Goal: Information Seeking & Learning: Learn about a topic

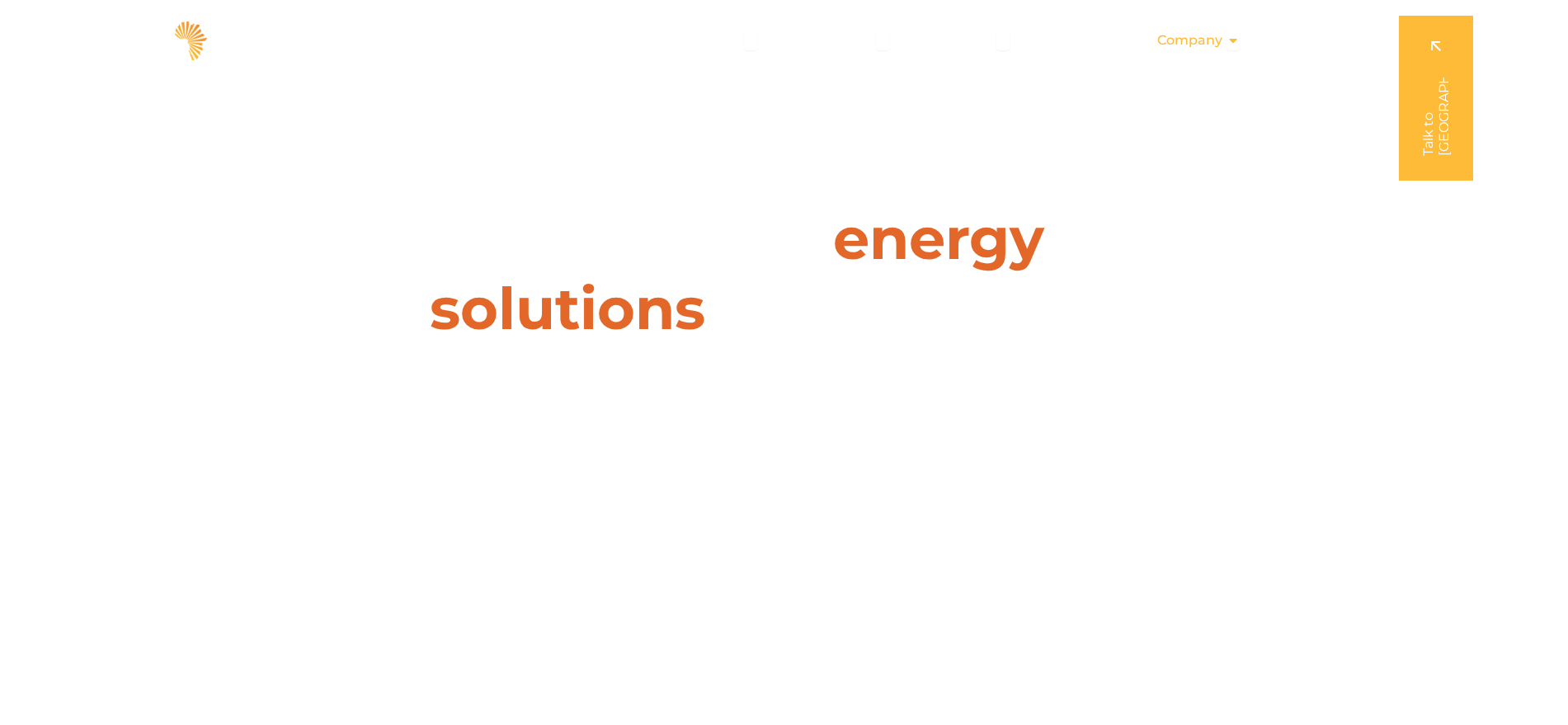
click at [1215, 42] on span "Company" at bounding box center [1189, 40] width 65 height 20
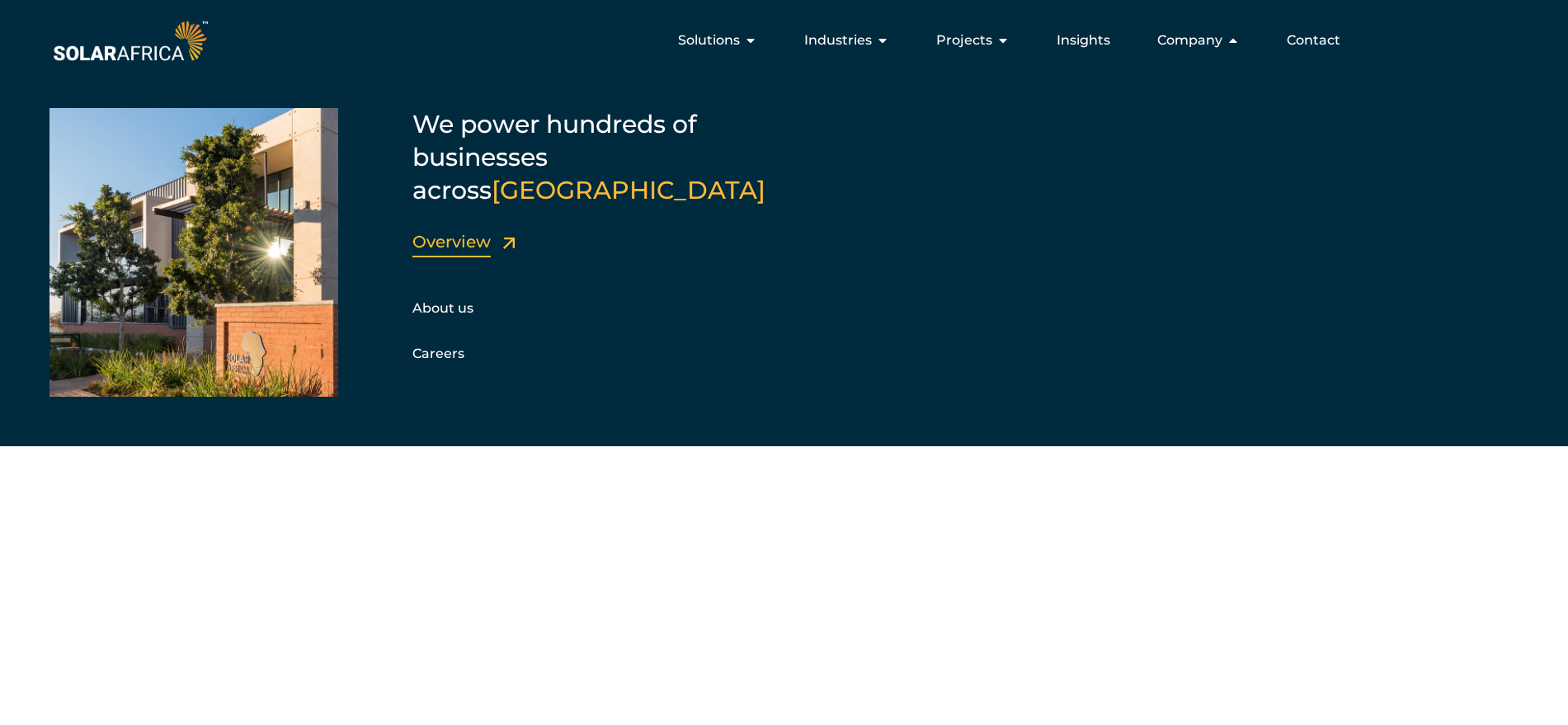
click at [465, 232] on link "Overview" at bounding box center [452, 241] width 78 height 20
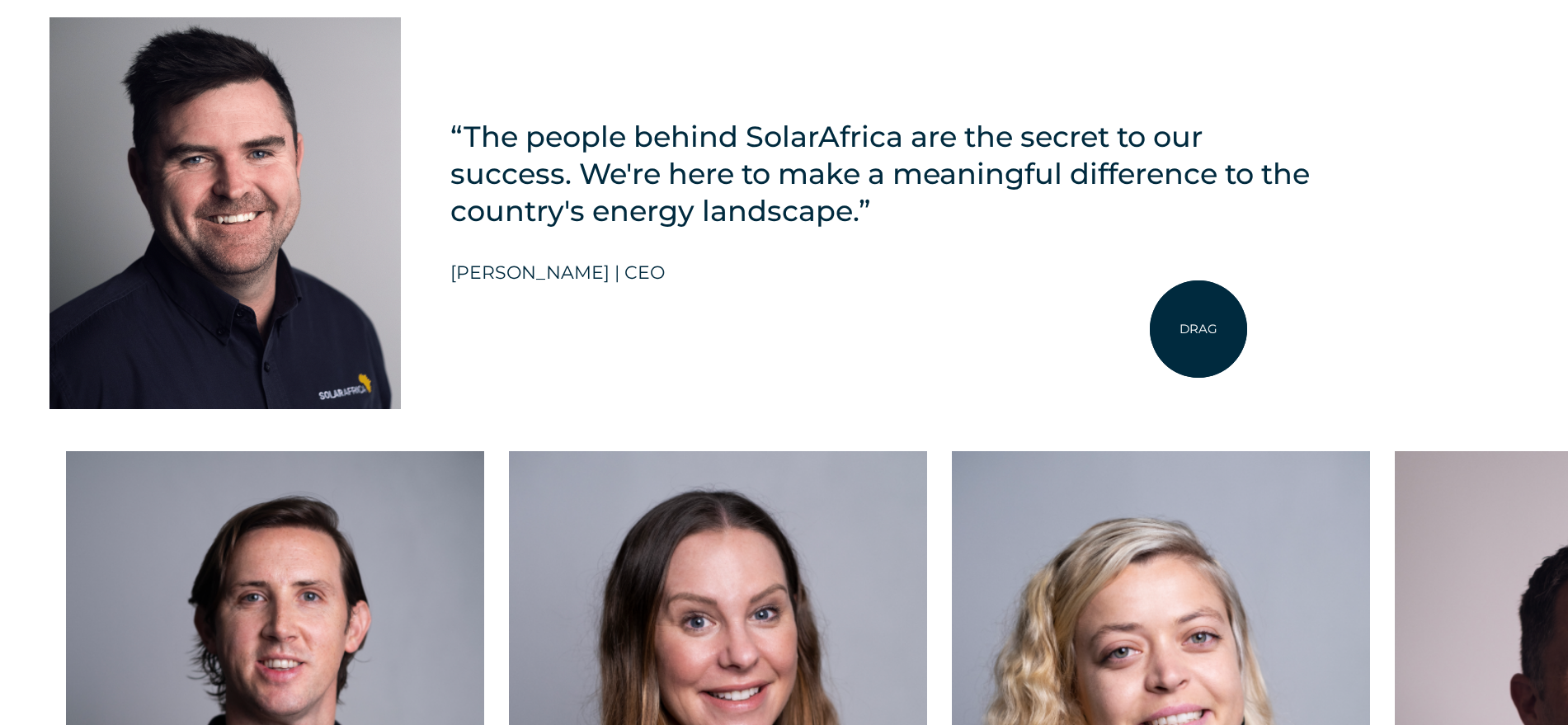
scroll to position [4001, 0]
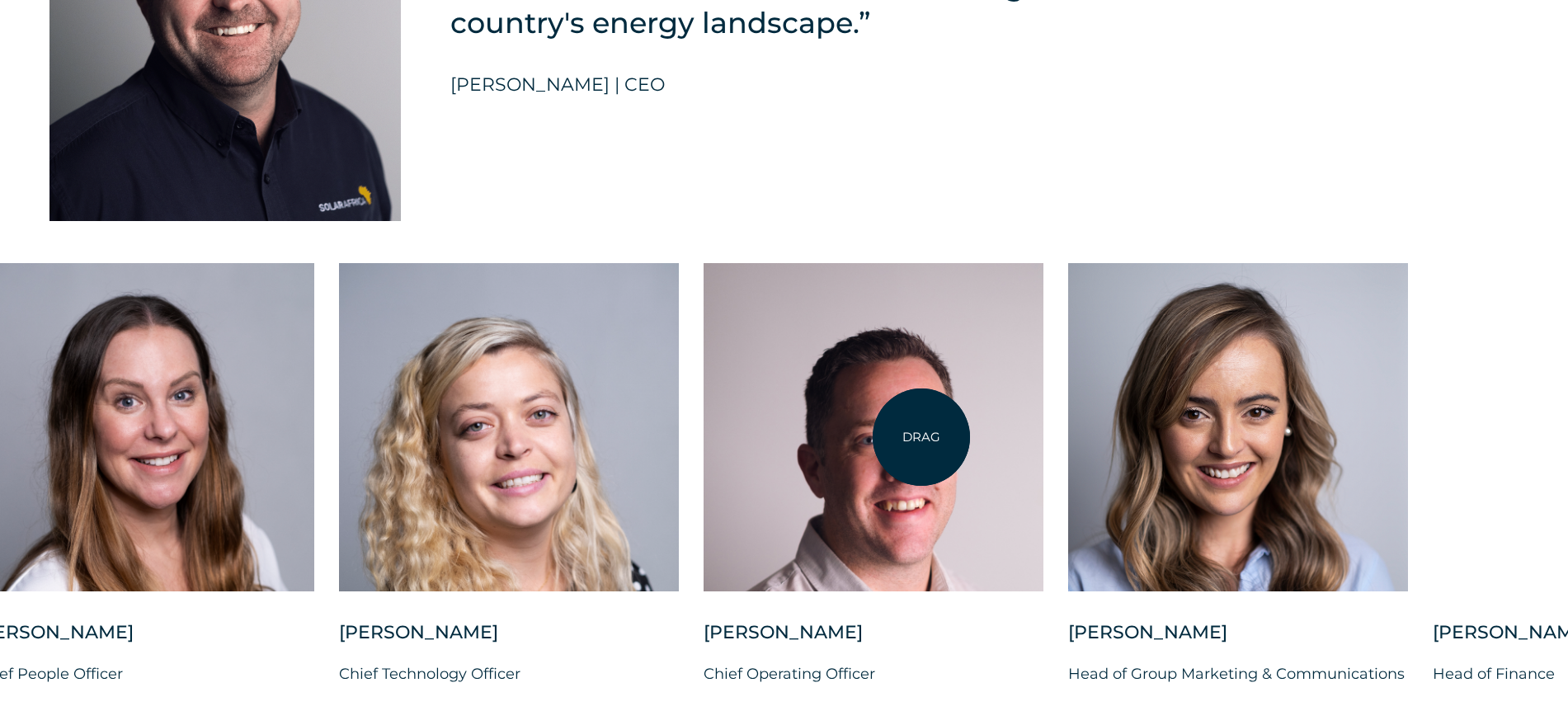
drag, startPoint x: 1328, startPoint y: 468, endPoint x: 913, endPoint y: 437, distance: 416.2
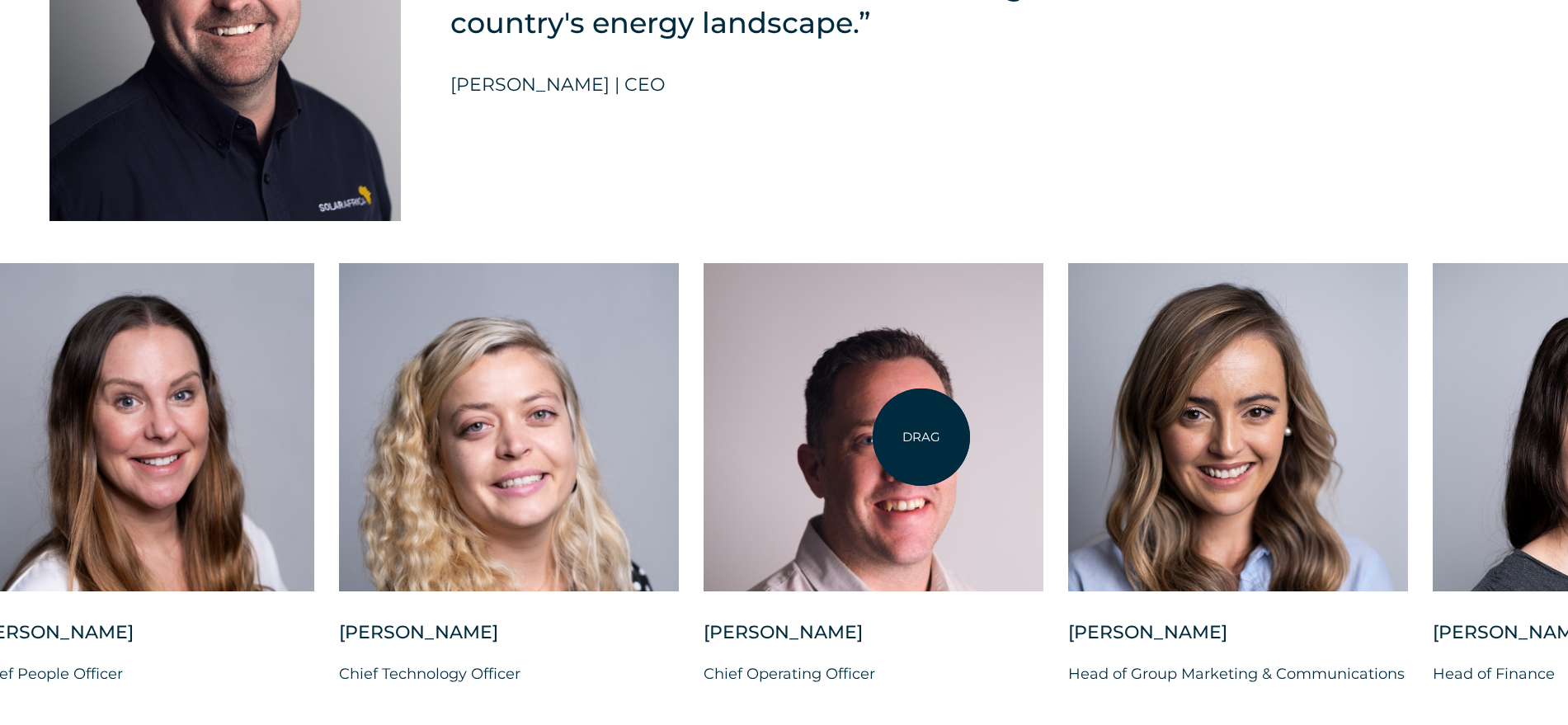
click at [913, 437] on div at bounding box center [873, 426] width 339 height 328
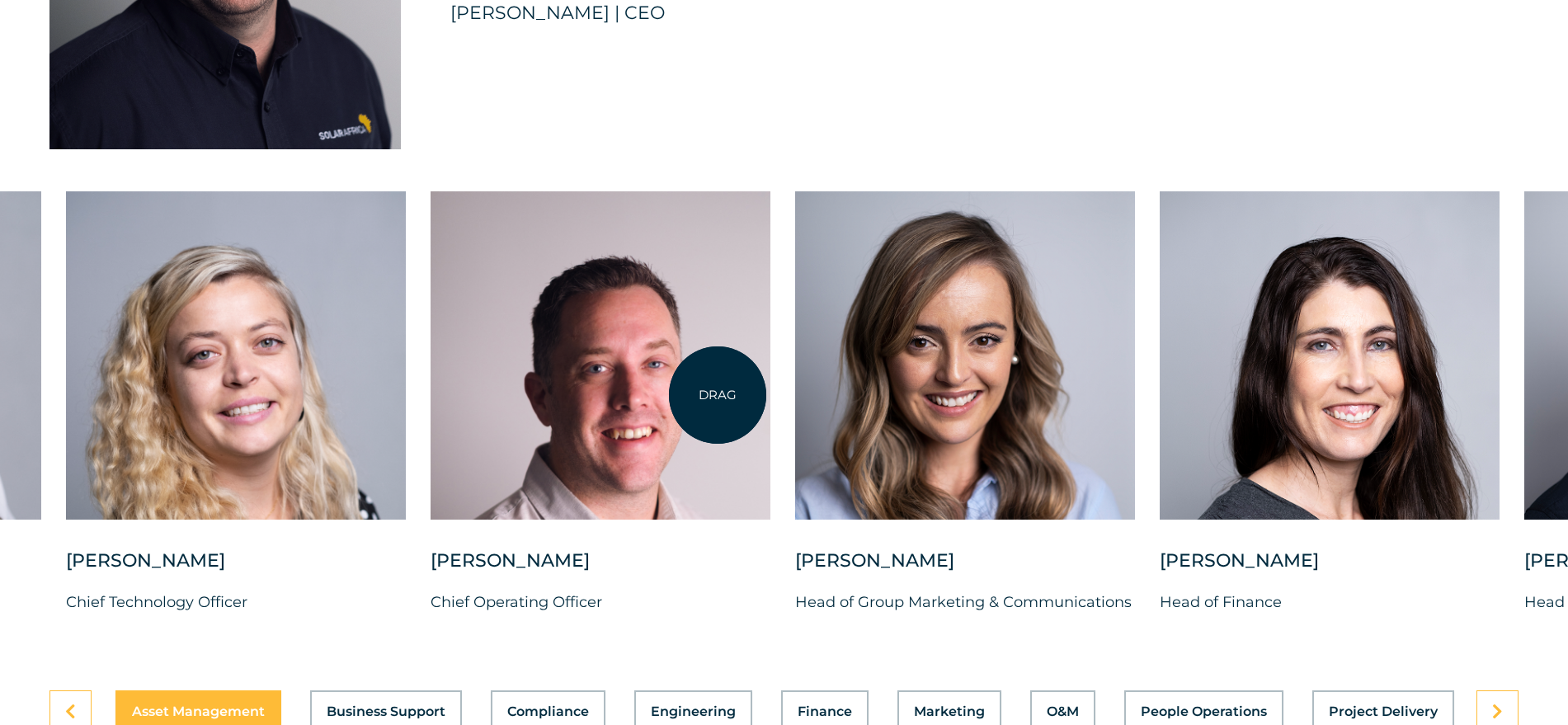
scroll to position [4104, 0]
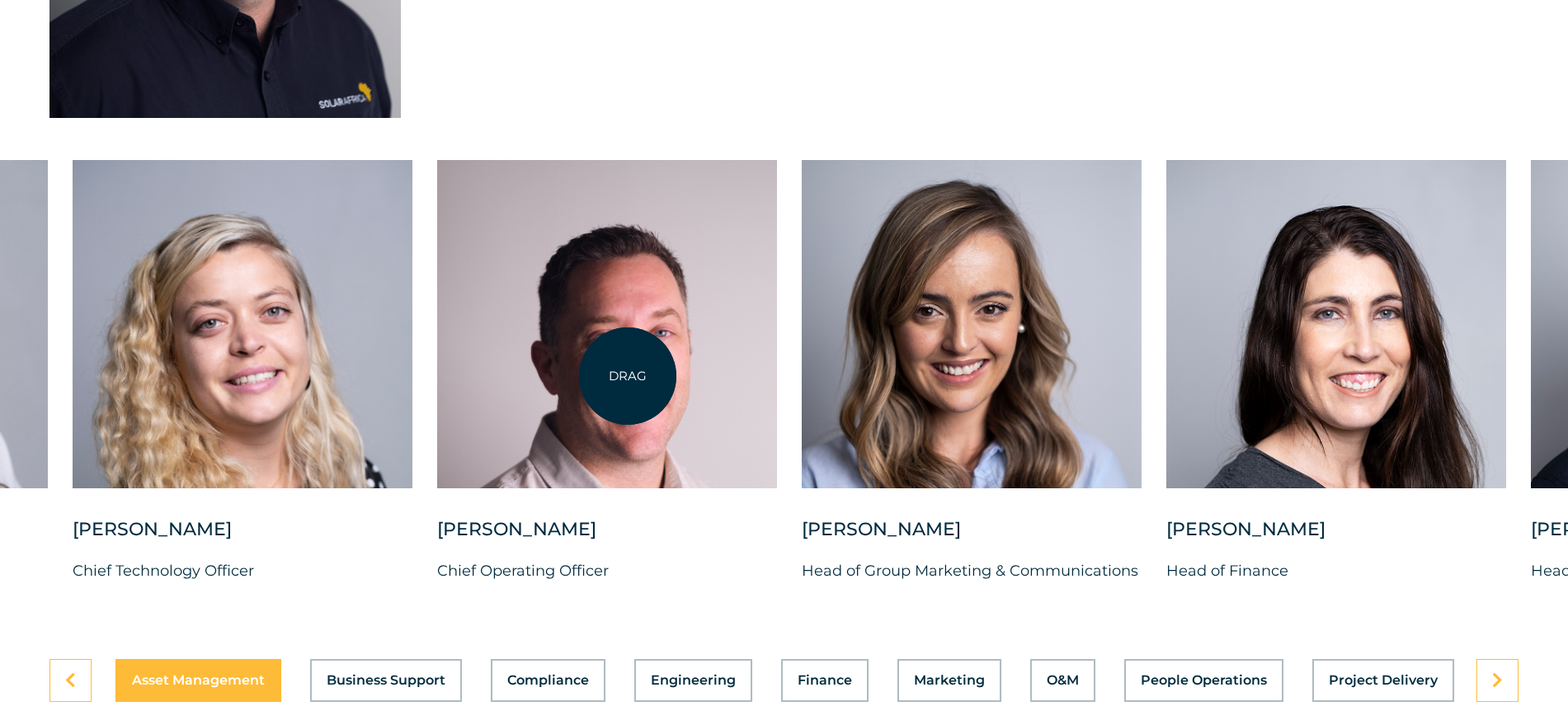
click at [627, 376] on div at bounding box center [606, 324] width 339 height 328
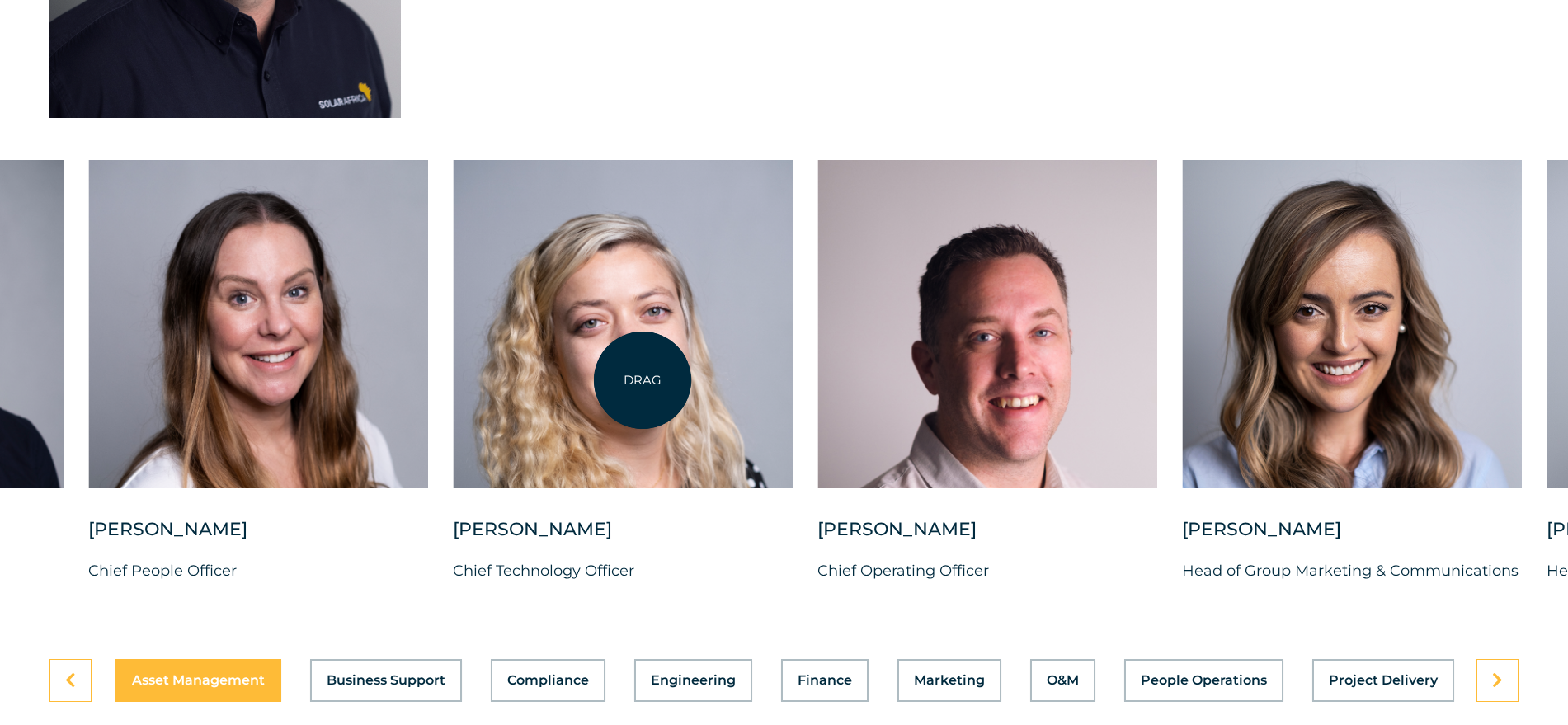
drag, startPoint x: 642, startPoint y: 380, endPoint x: 1253, endPoint y: 446, distance: 614.6
click at [793, 439] on div at bounding box center [622, 324] width 339 height 328
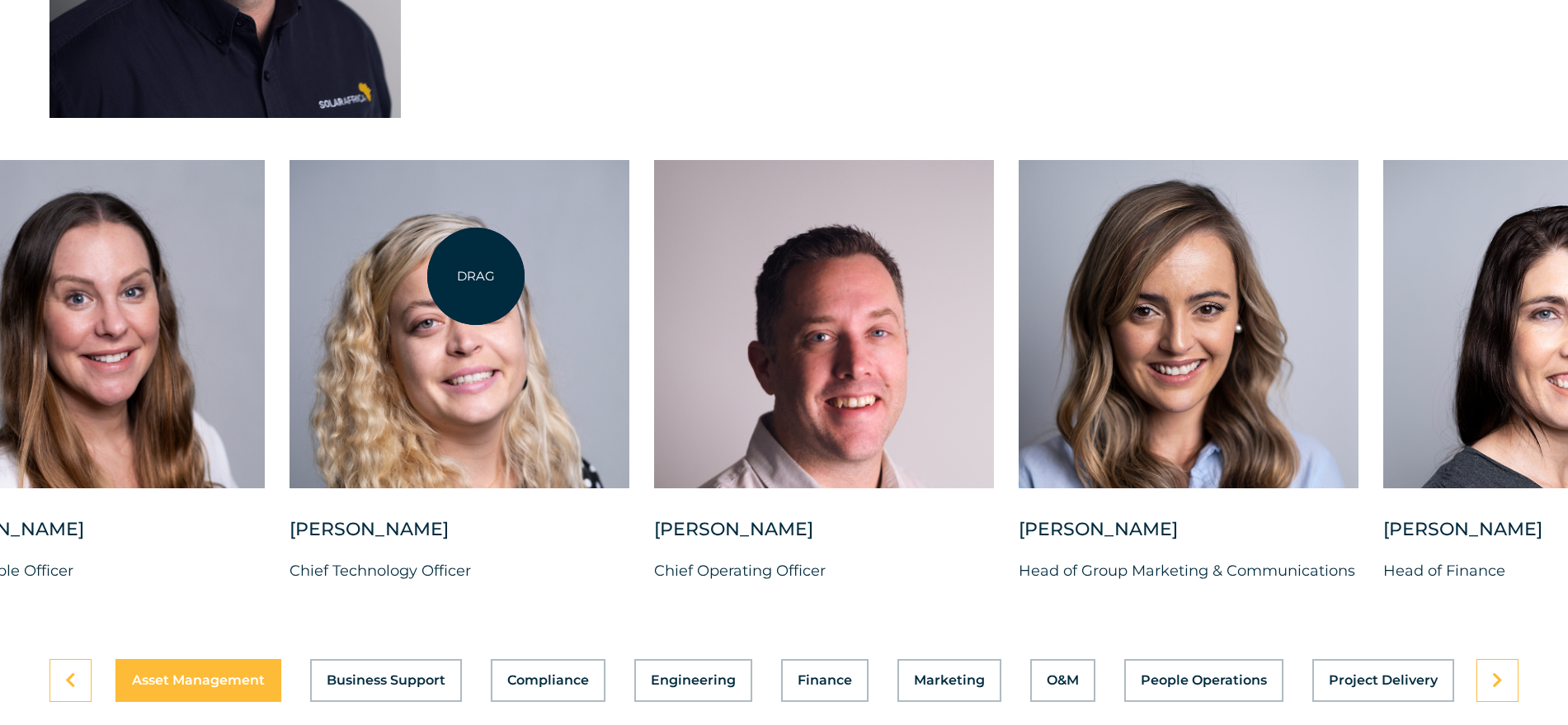
drag, startPoint x: 915, startPoint y: 281, endPoint x: 476, endPoint y: 277, distance: 439.0
click at [476, 277] on div at bounding box center [459, 324] width 339 height 328
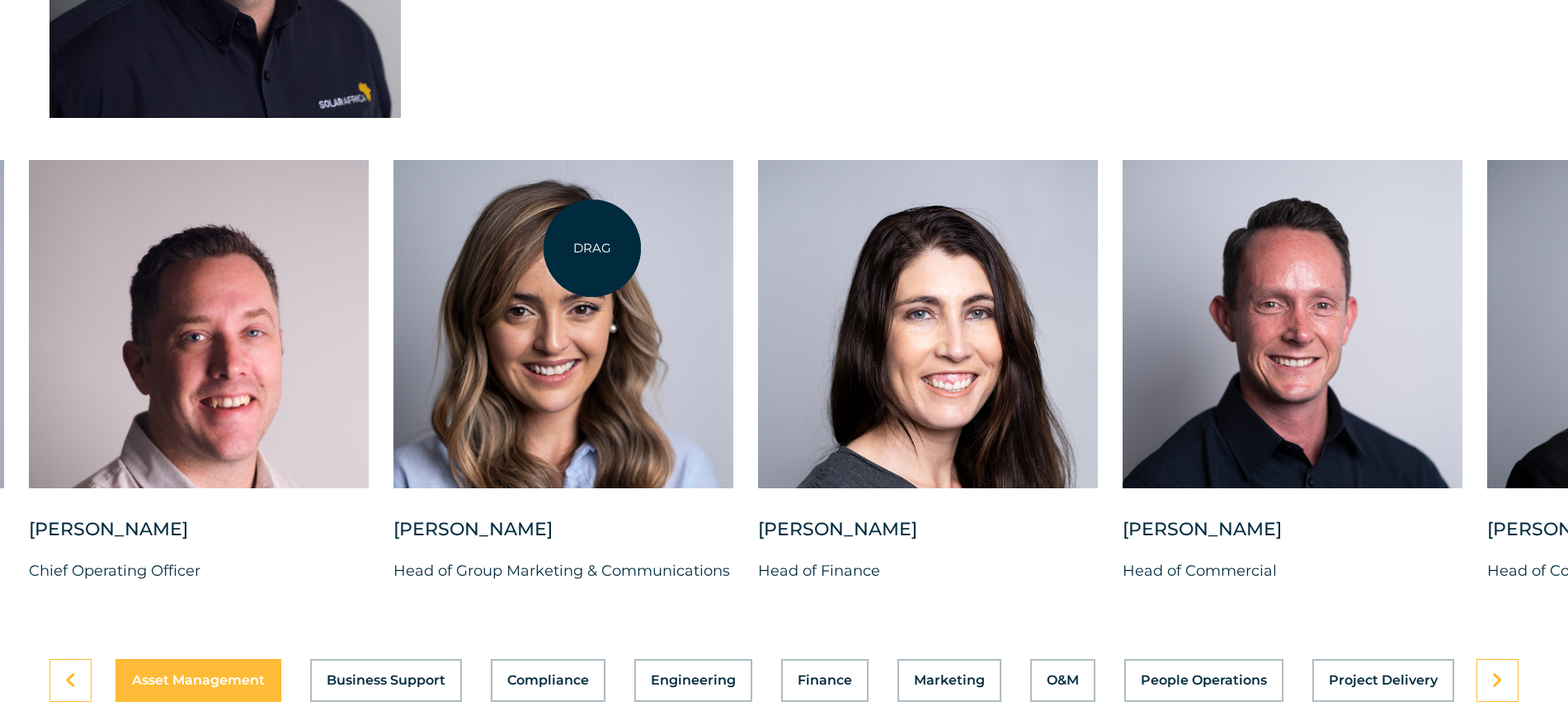
drag, startPoint x: 994, startPoint y: 237, endPoint x: 593, endPoint y: 248, distance: 401.2
click at [593, 248] on div at bounding box center [563, 324] width 339 height 328
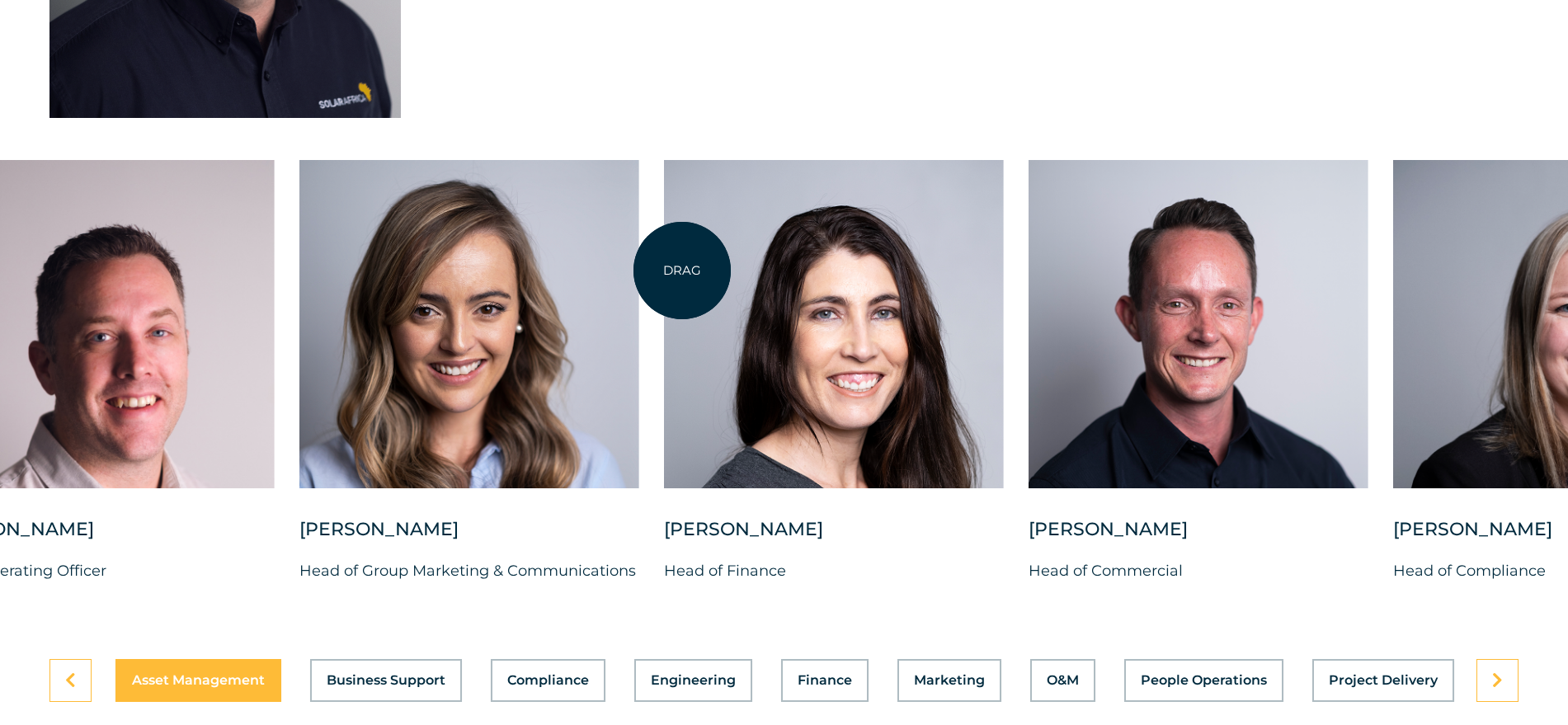
drag, startPoint x: 463, startPoint y: 240, endPoint x: 682, endPoint y: 271, distance: 221.2
click at [682, 271] on div at bounding box center [834, 324] width 339 height 328
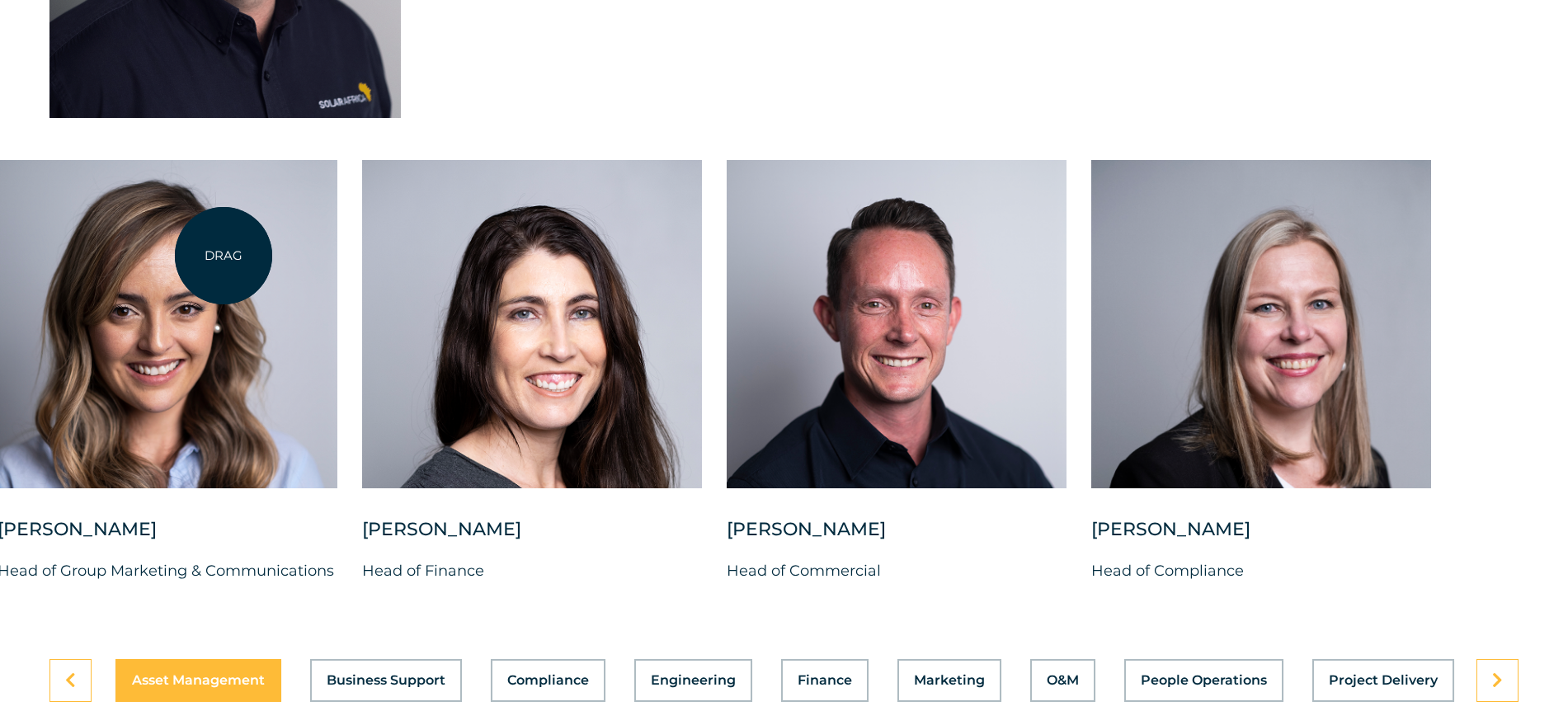
drag, startPoint x: 651, startPoint y: 265, endPoint x: 224, endPoint y: 256, distance: 427.1
click at [224, 256] on div at bounding box center [167, 324] width 339 height 328
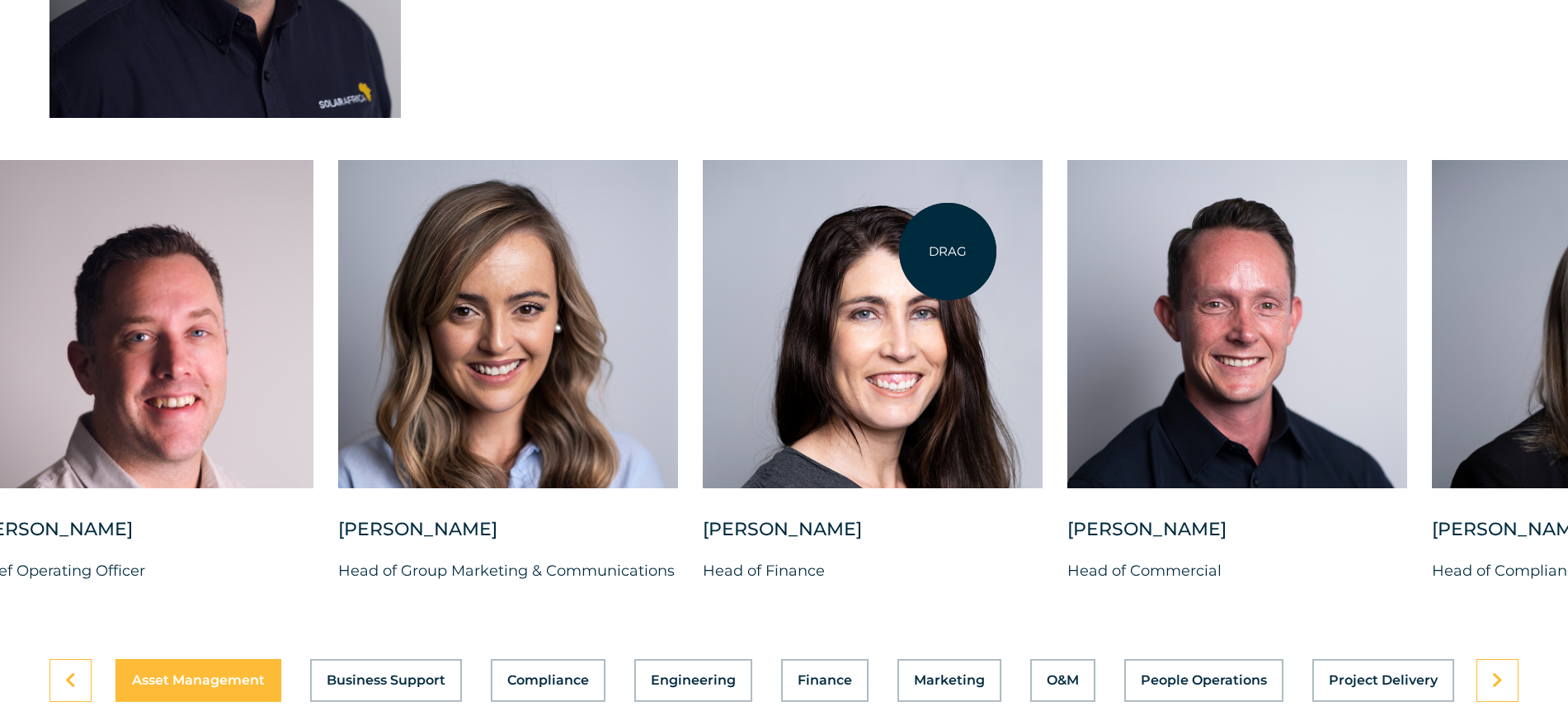
drag, startPoint x: 675, startPoint y: 245, endPoint x: 948, endPoint y: 252, distance: 273.1
click at [948, 252] on div at bounding box center [873, 324] width 339 height 328
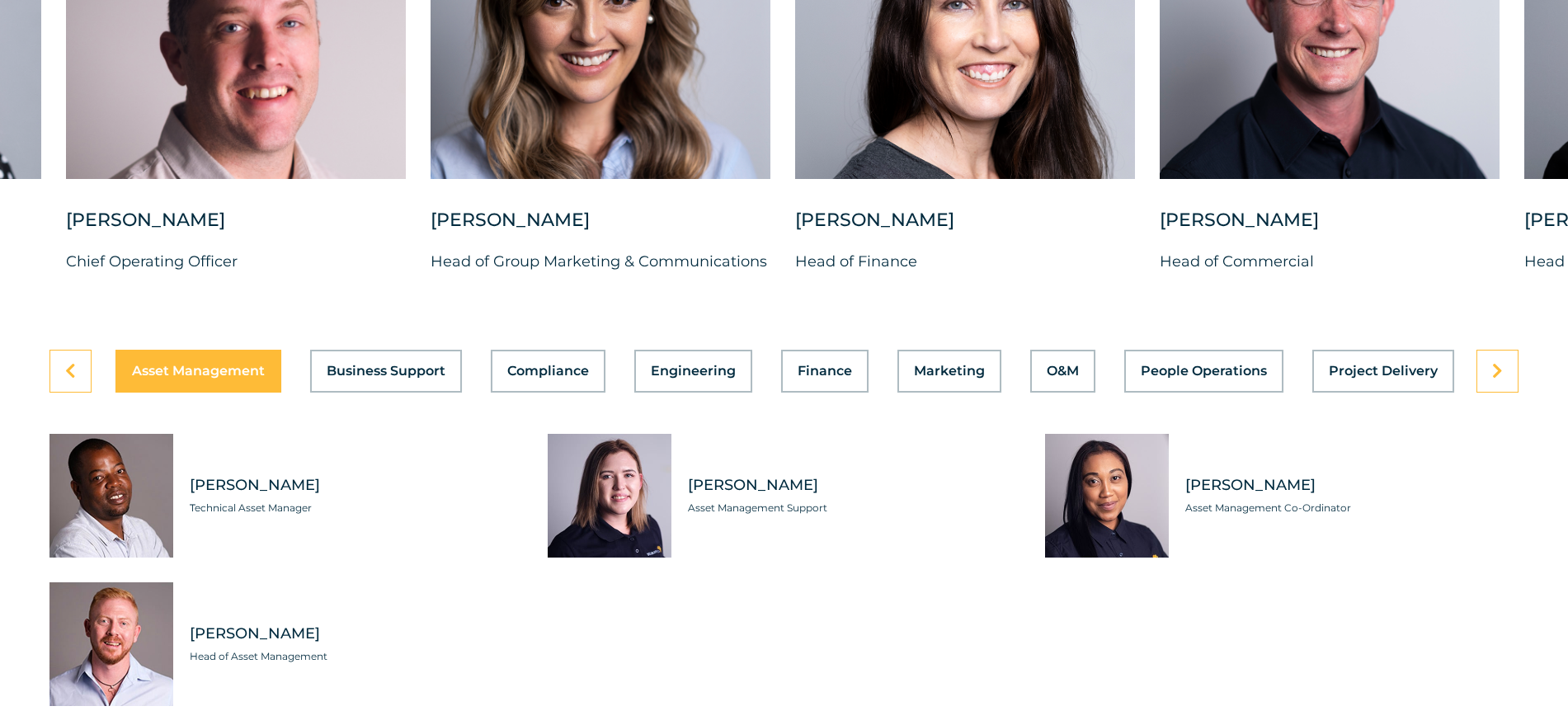
scroll to position [4516, 0]
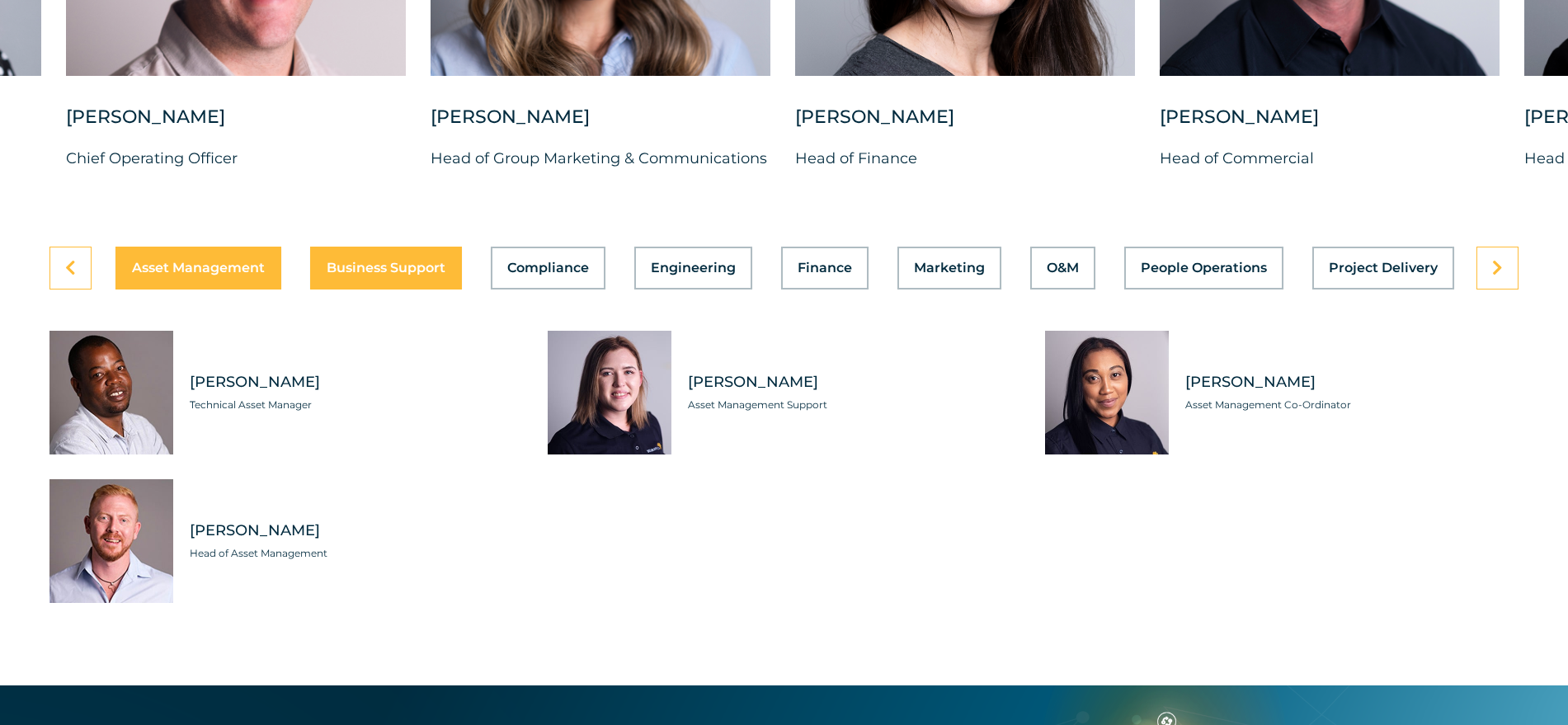
click at [399, 255] on div "Asset Management Business Support Compliance Engineering Finance Marketing O&M …" at bounding box center [784, 267] width 1469 height 43
click at [399, 261] on span "Business Support" at bounding box center [385, 267] width 118 height 13
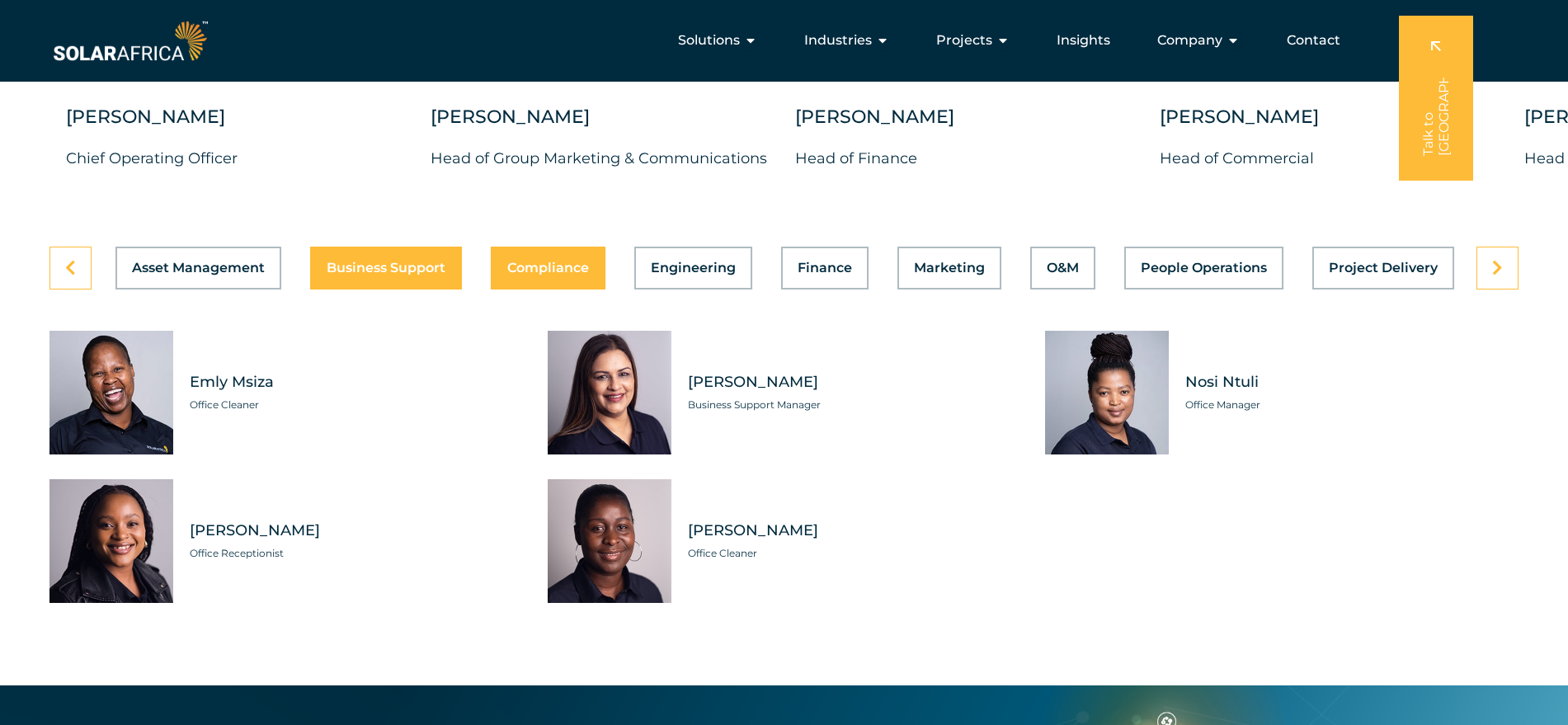
click at [541, 246] on button "Compliance" at bounding box center [548, 267] width 115 height 43
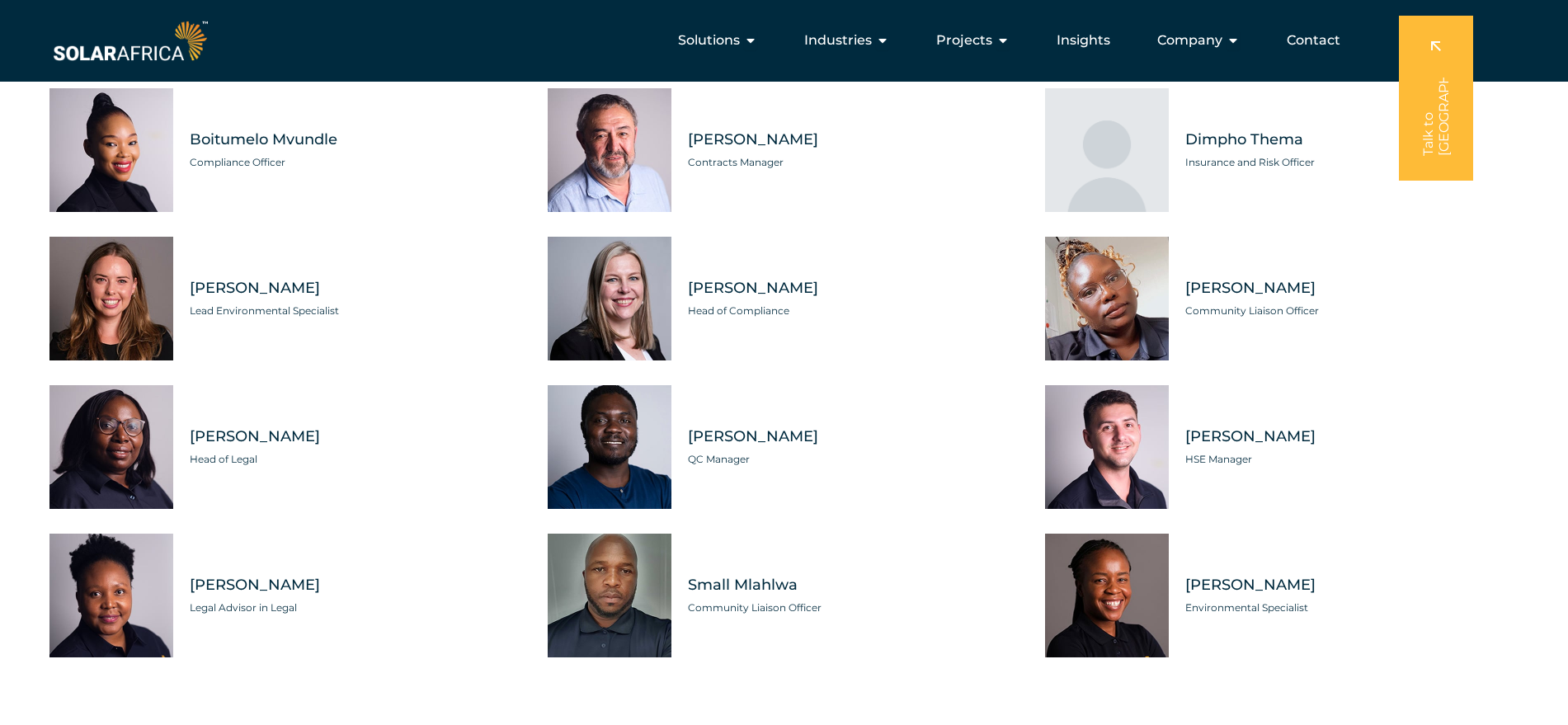
scroll to position [4723, 0]
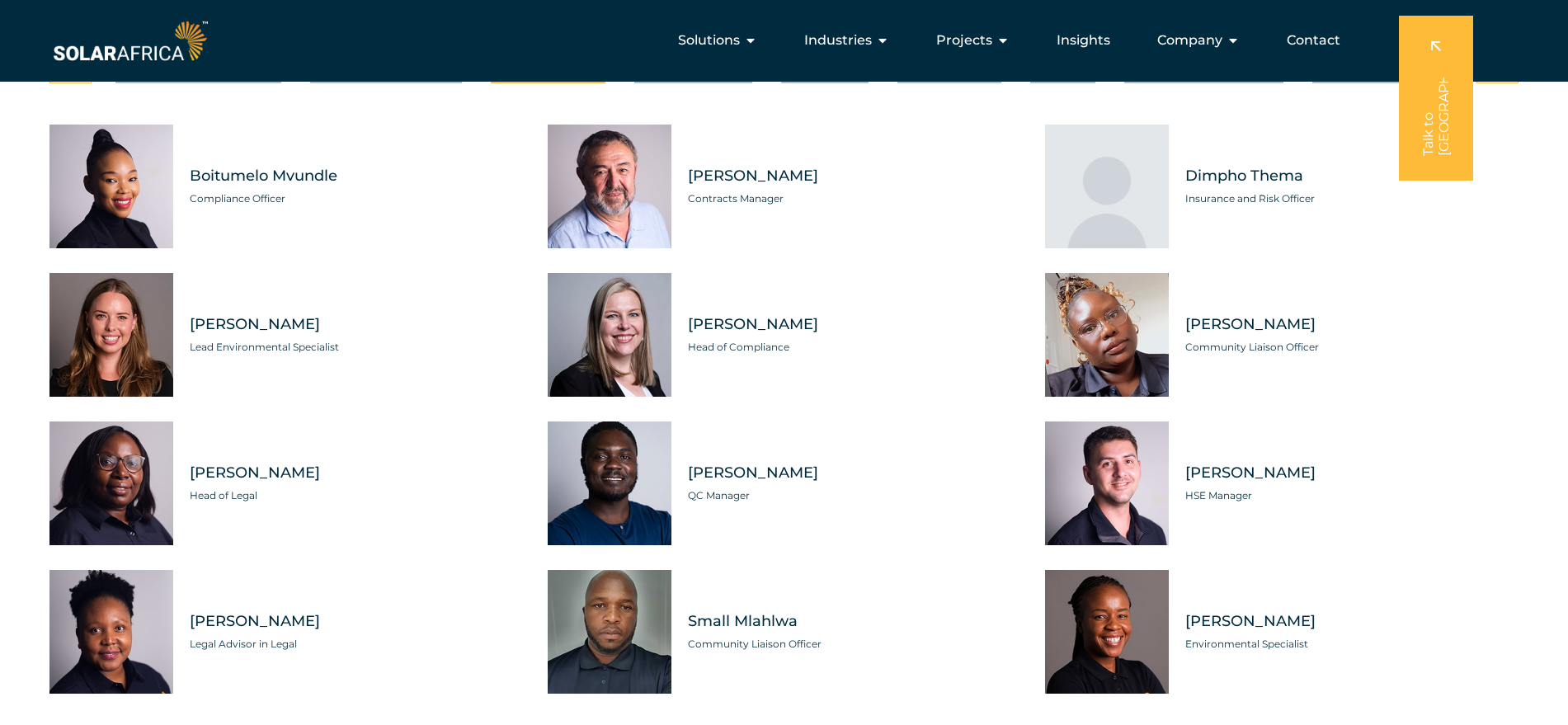
click at [122, 319] on div "Tabs. Open items with Enter or Space, close with Escape and navigate using the …" at bounding box center [111, 335] width 124 height 124
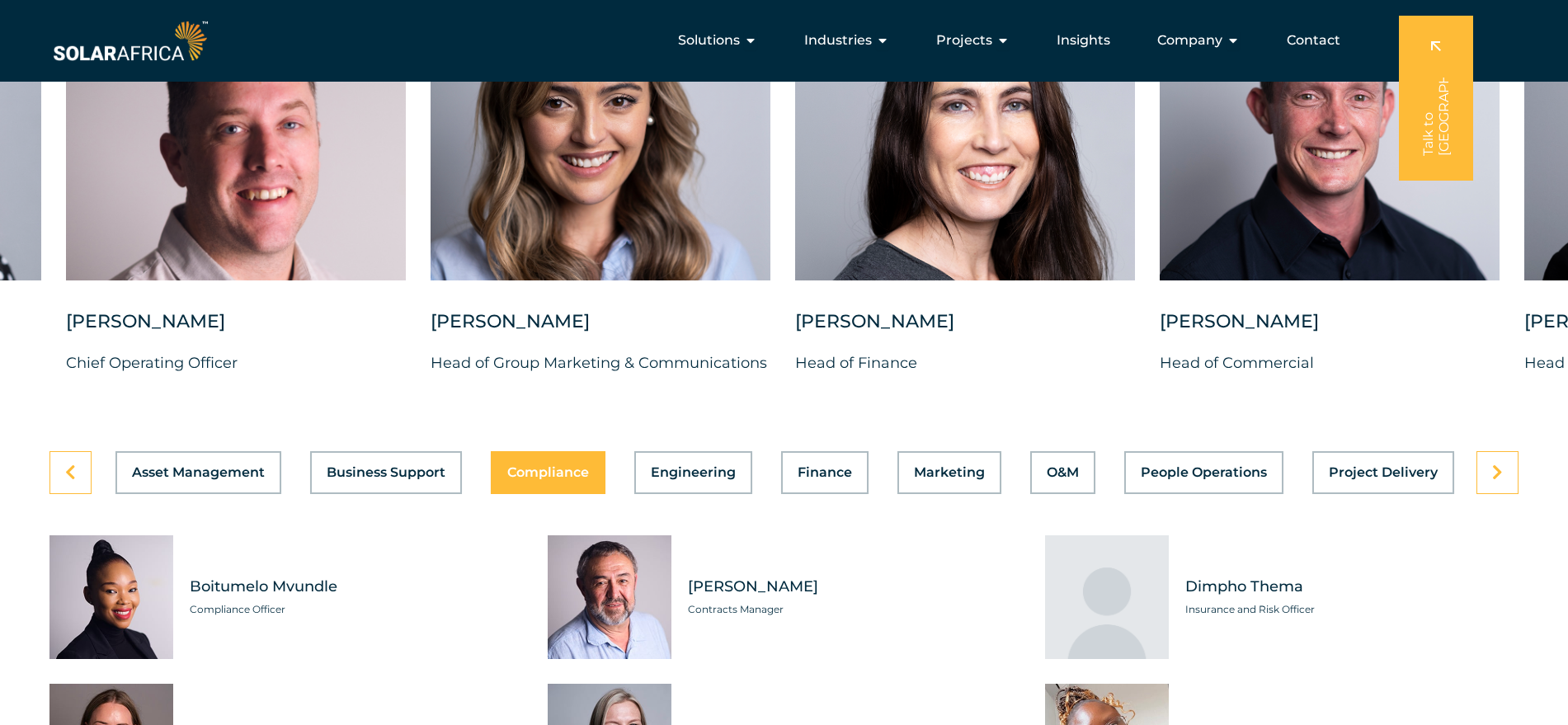
scroll to position [4310, 0]
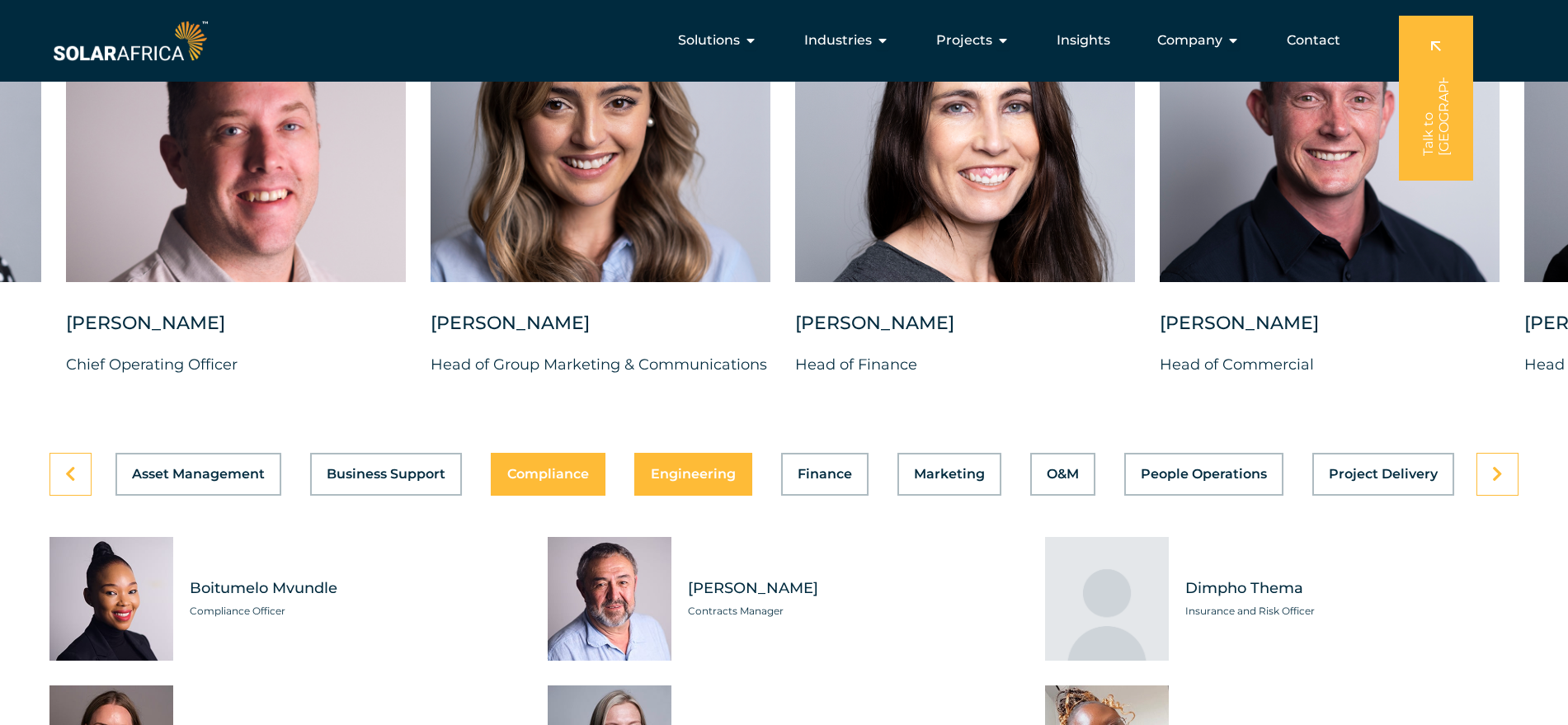
click at [687, 467] on span "Engineering" at bounding box center [694, 473] width 85 height 13
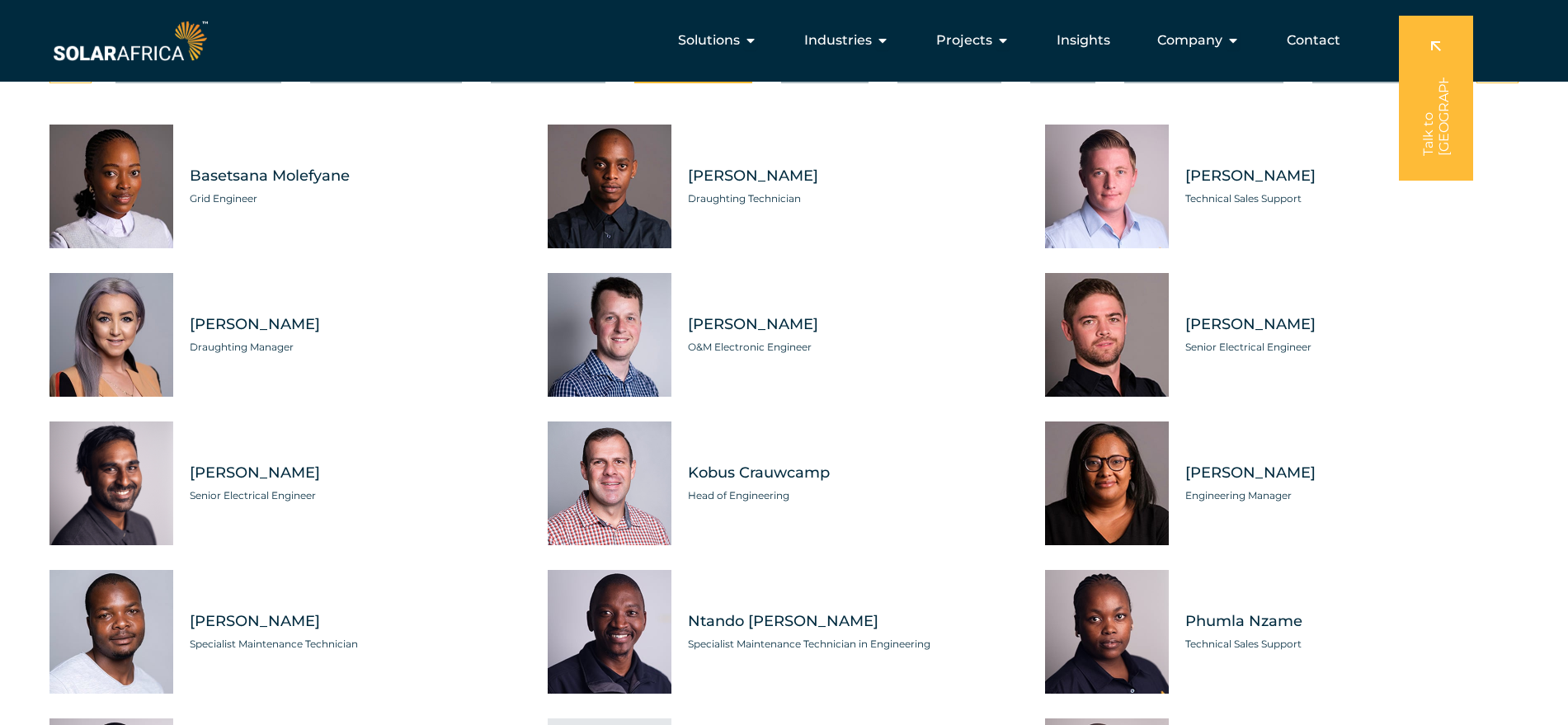
scroll to position [4620, 0]
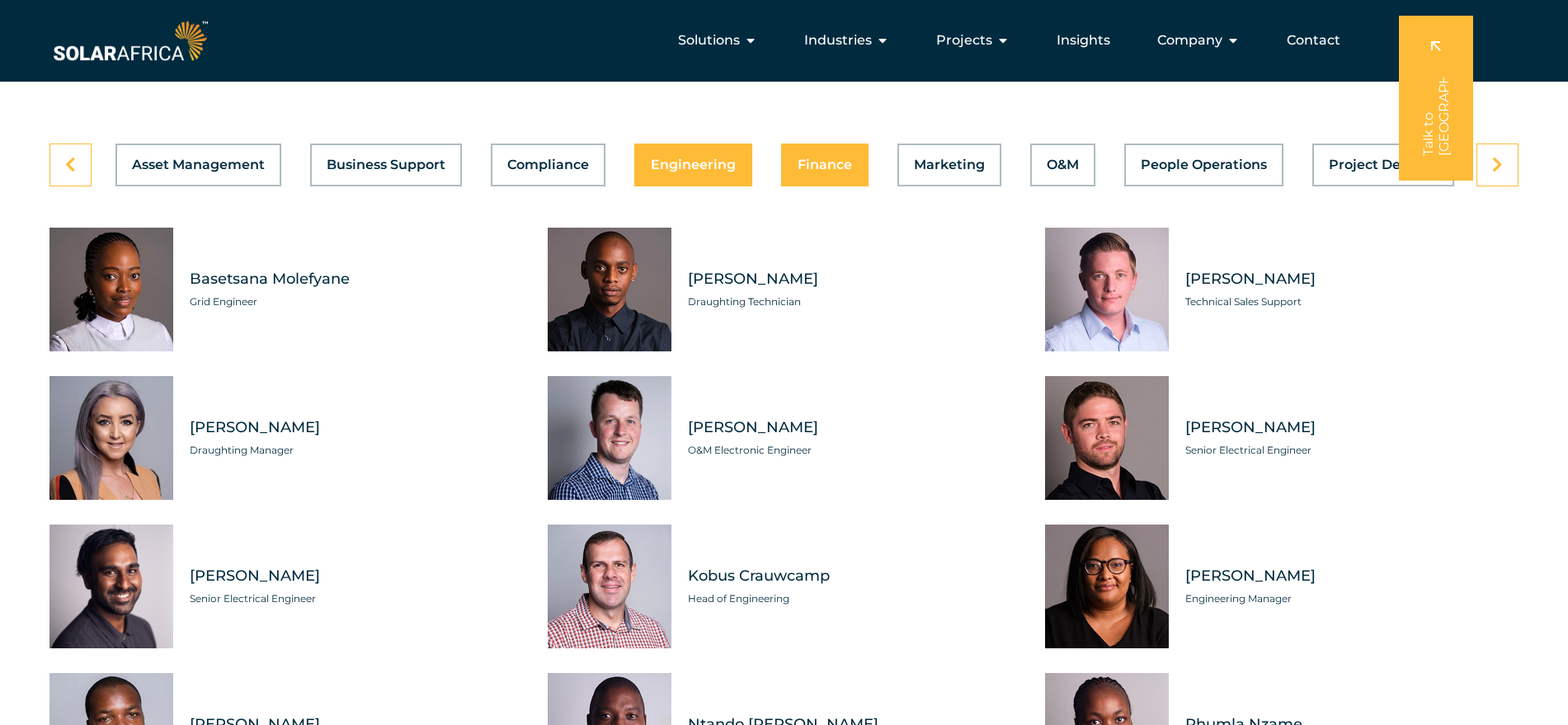
click at [808, 158] on span "Finance" at bounding box center [825, 164] width 55 height 13
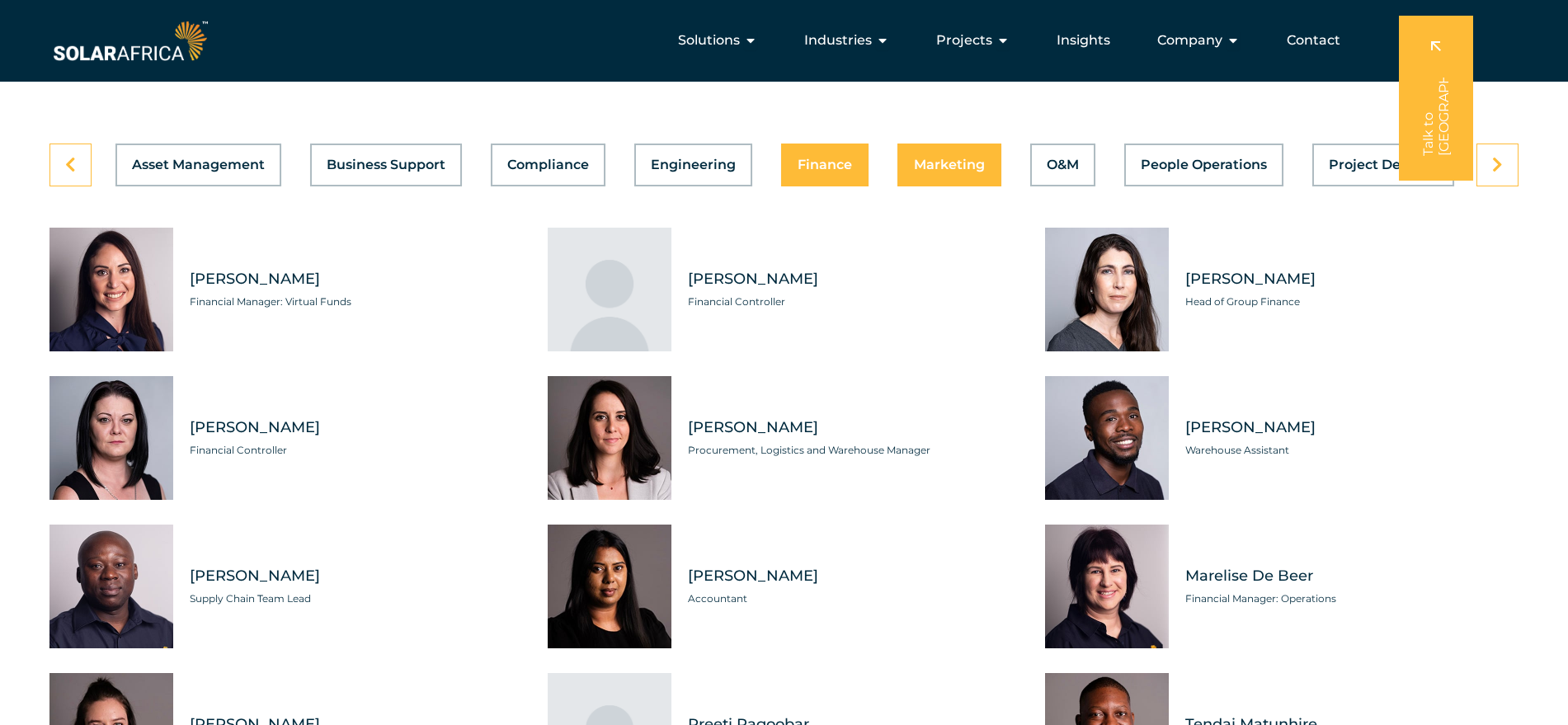
click at [937, 158] on span "Marketing" at bounding box center [949, 164] width 71 height 13
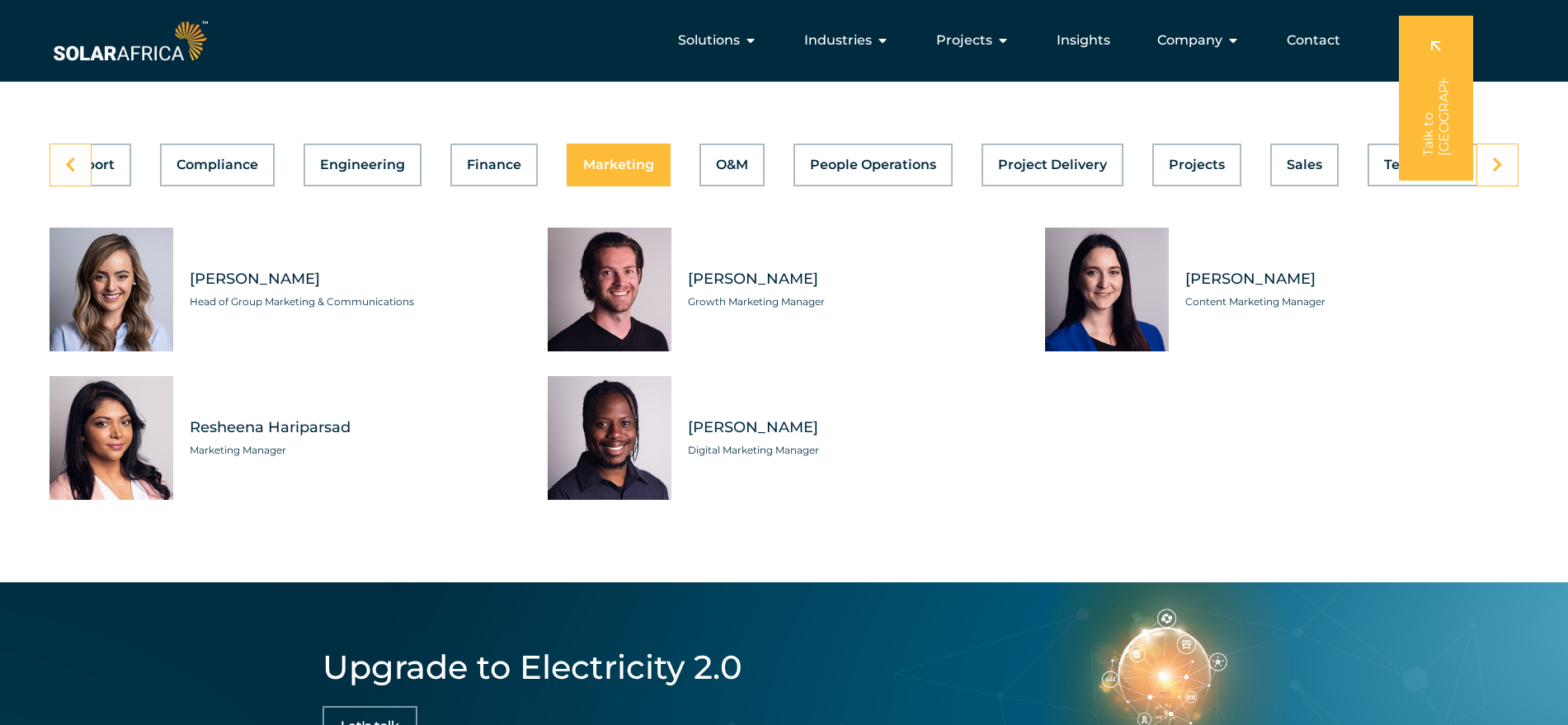
scroll to position [0, 354]
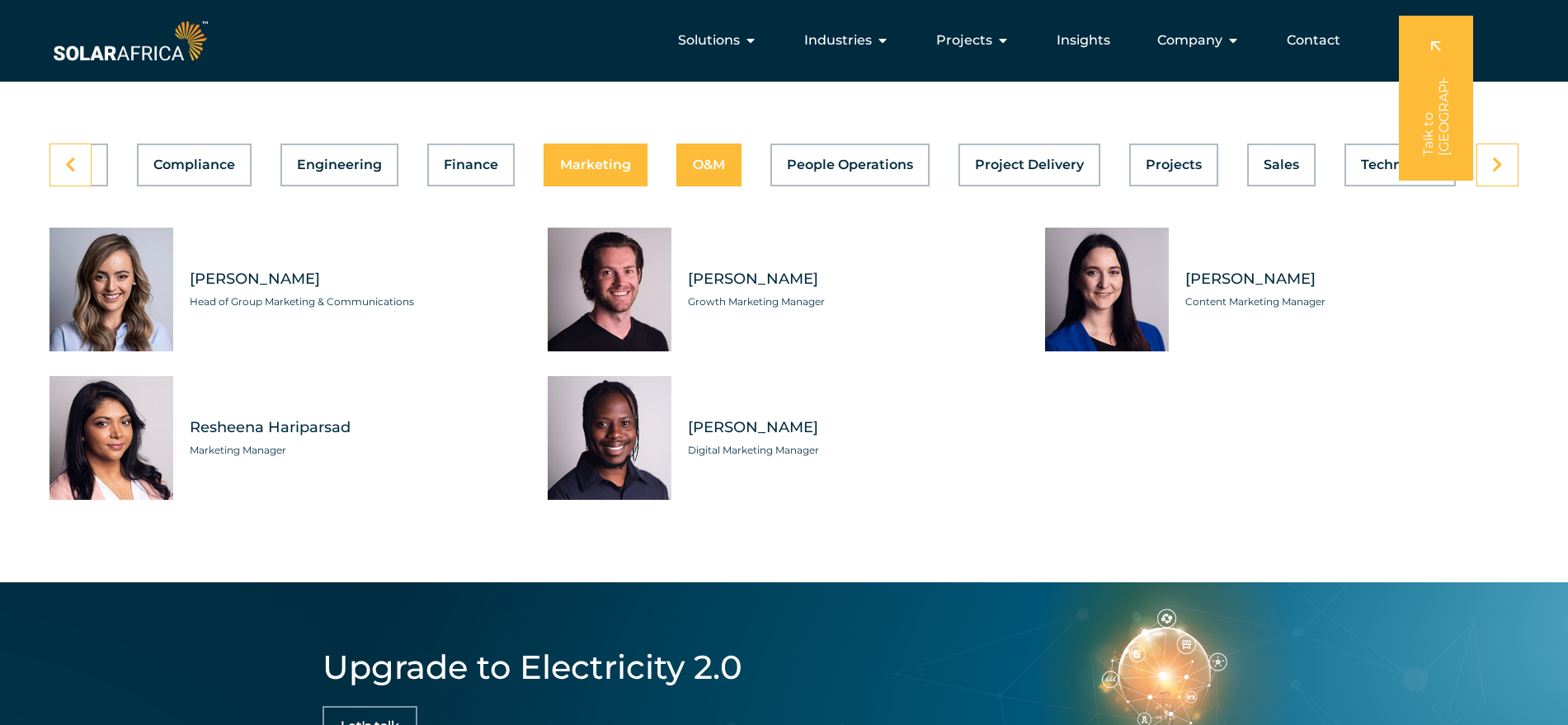
click at [711, 158] on span "O&M" at bounding box center [708, 164] width 32 height 13
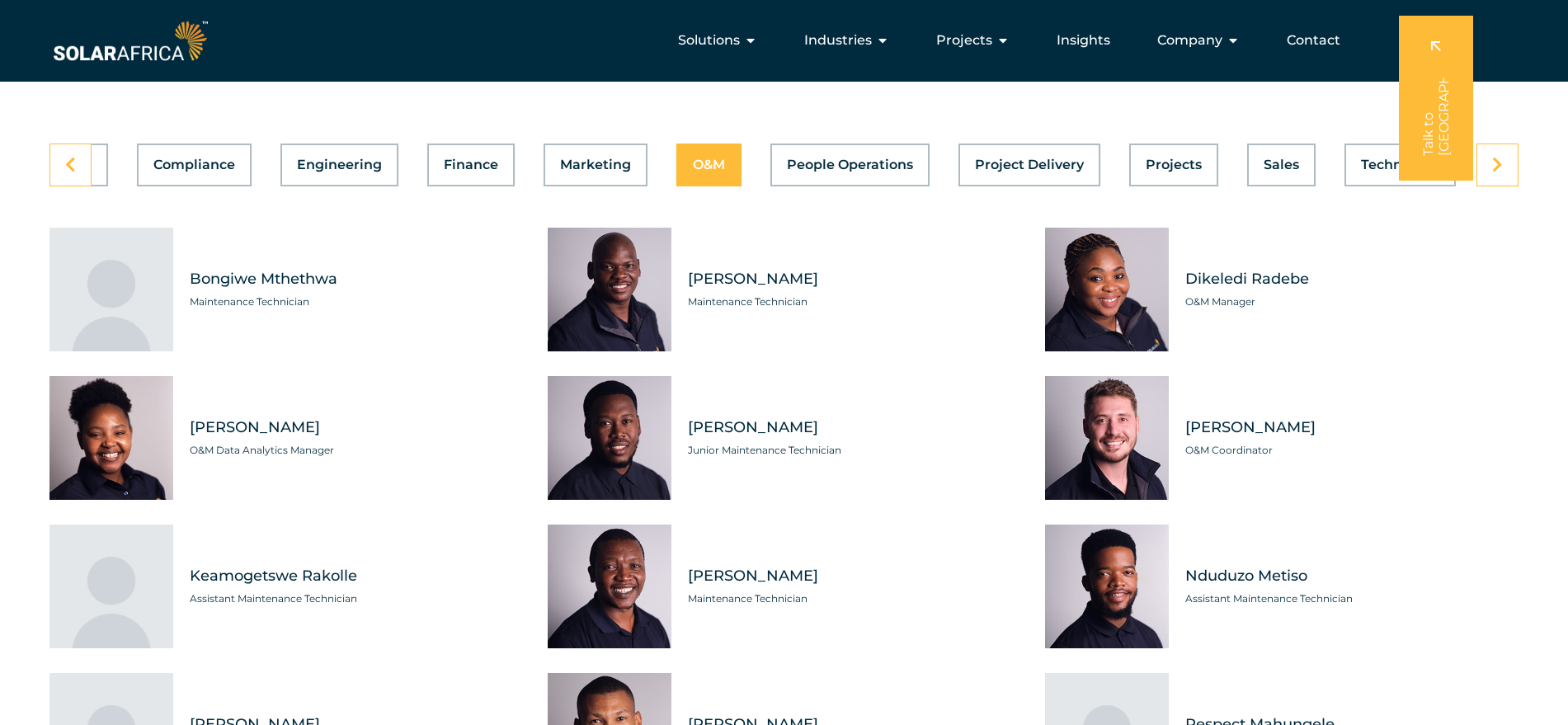
scroll to position [4516, 0]
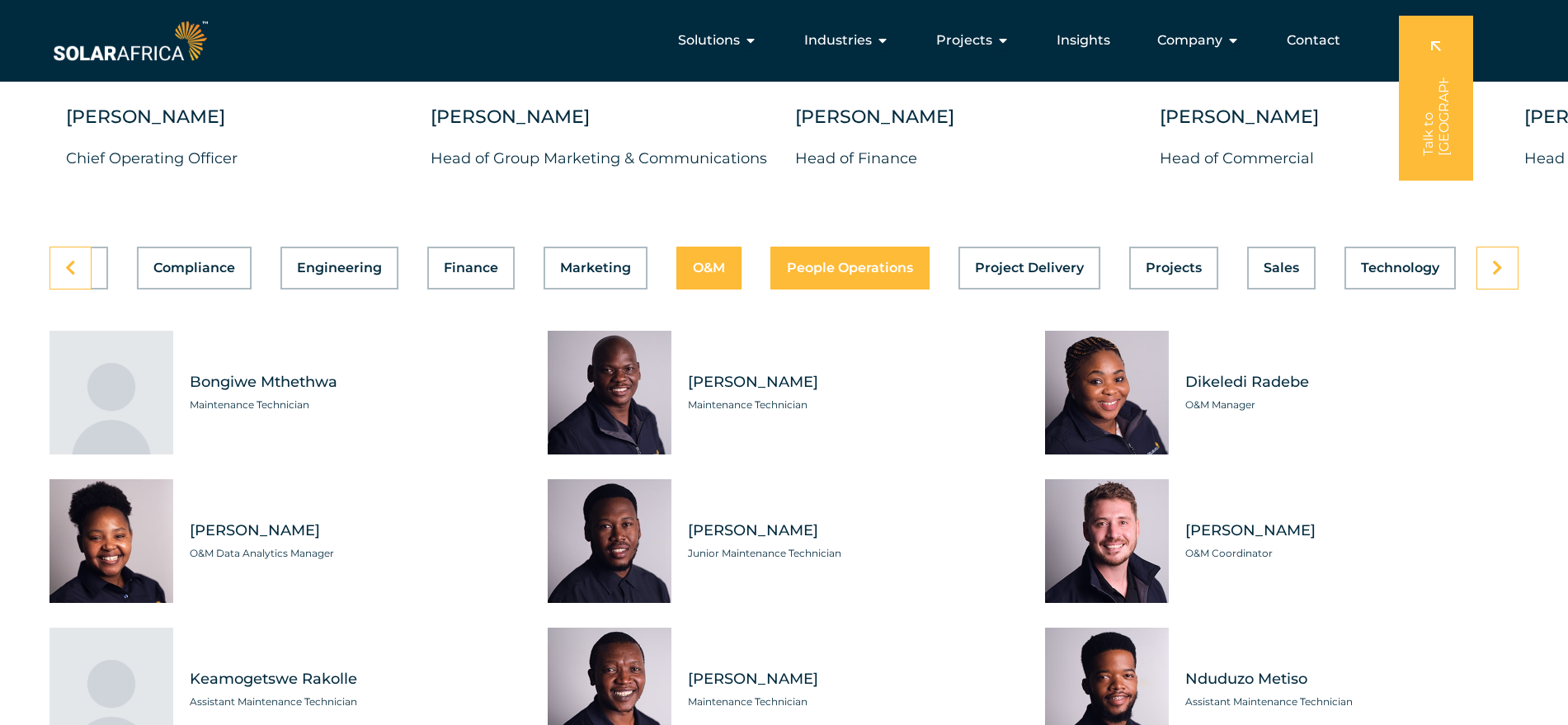
click at [856, 261] on span "People Operations" at bounding box center [849, 267] width 126 height 13
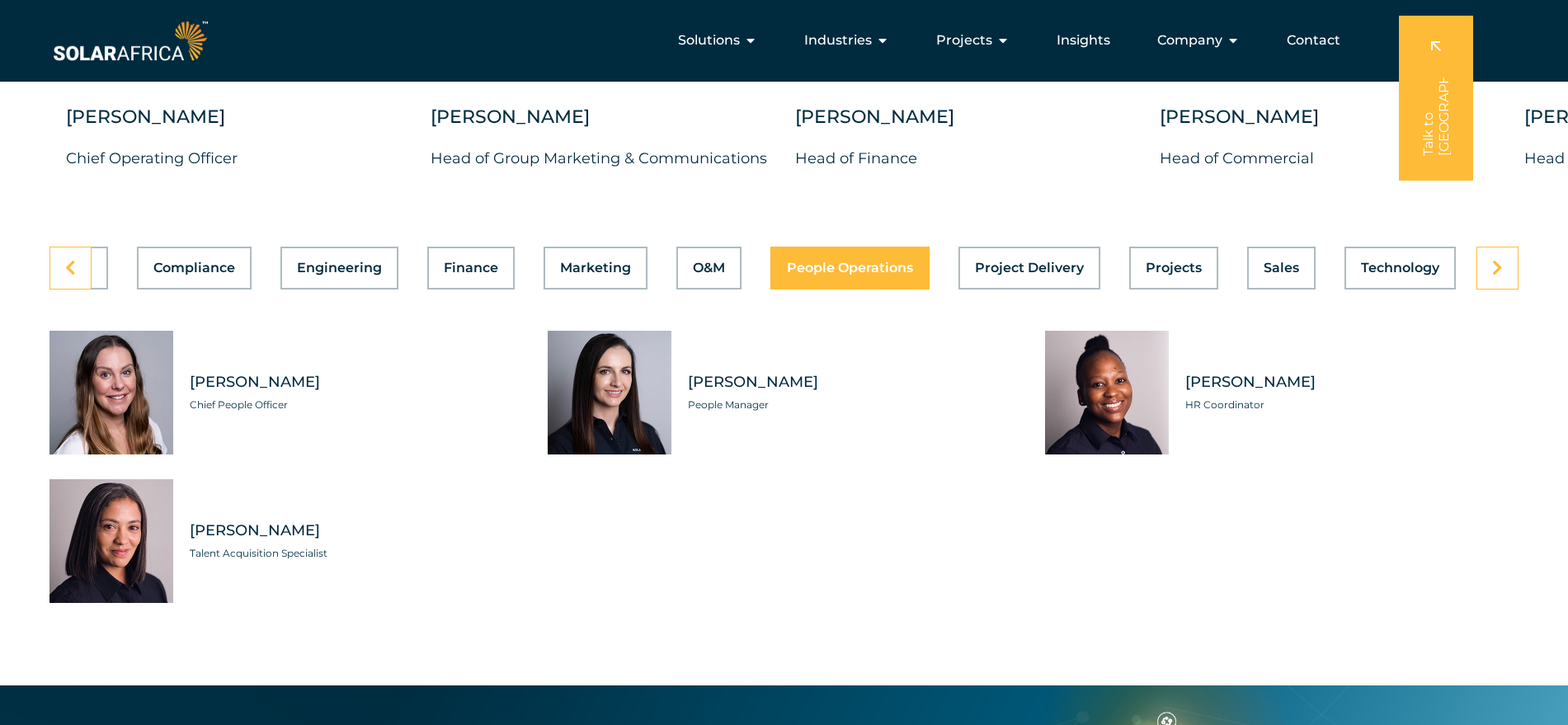
scroll to position [0, 354]
click at [1052, 261] on span "Project Delivery" at bounding box center [1029, 267] width 109 height 13
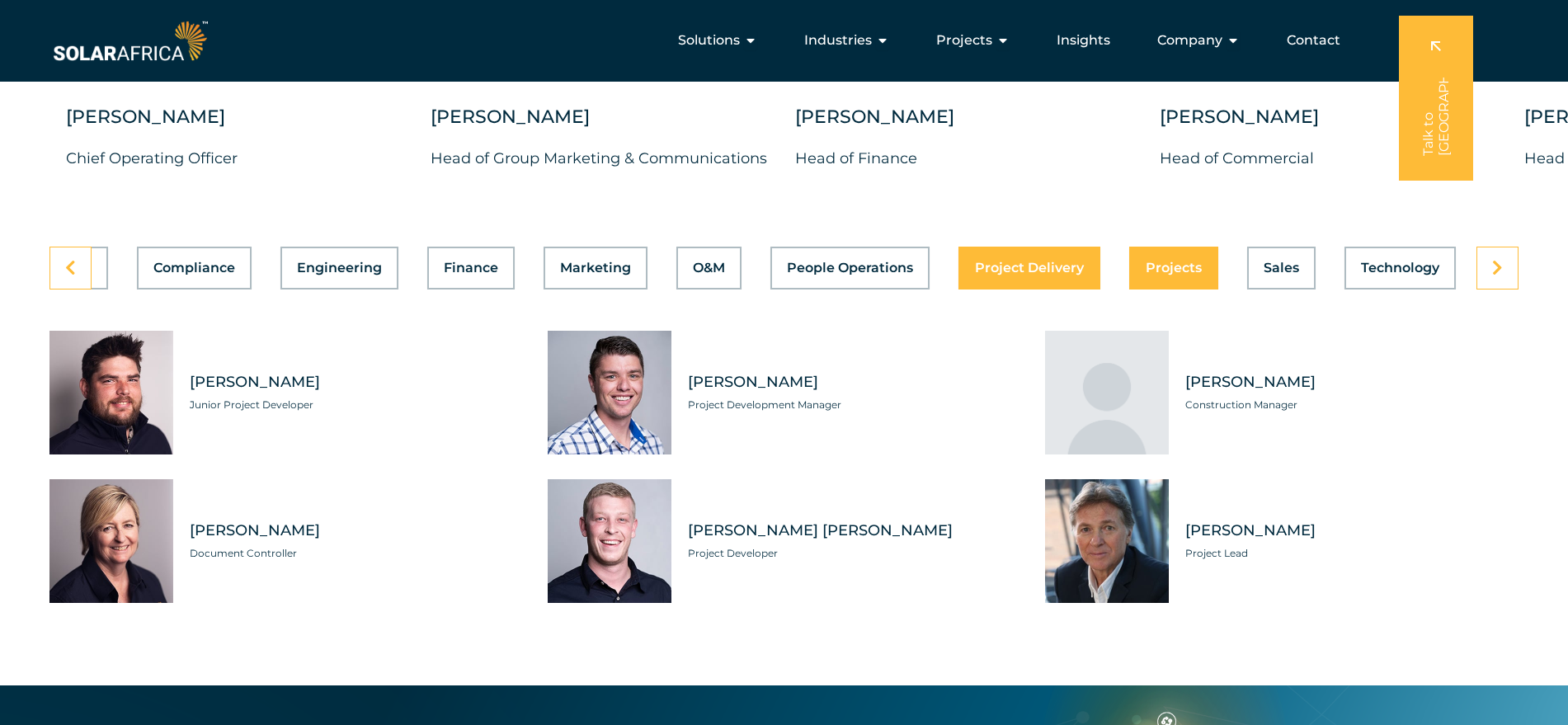
click at [1159, 261] on span "Projects" at bounding box center [1173, 267] width 56 height 13
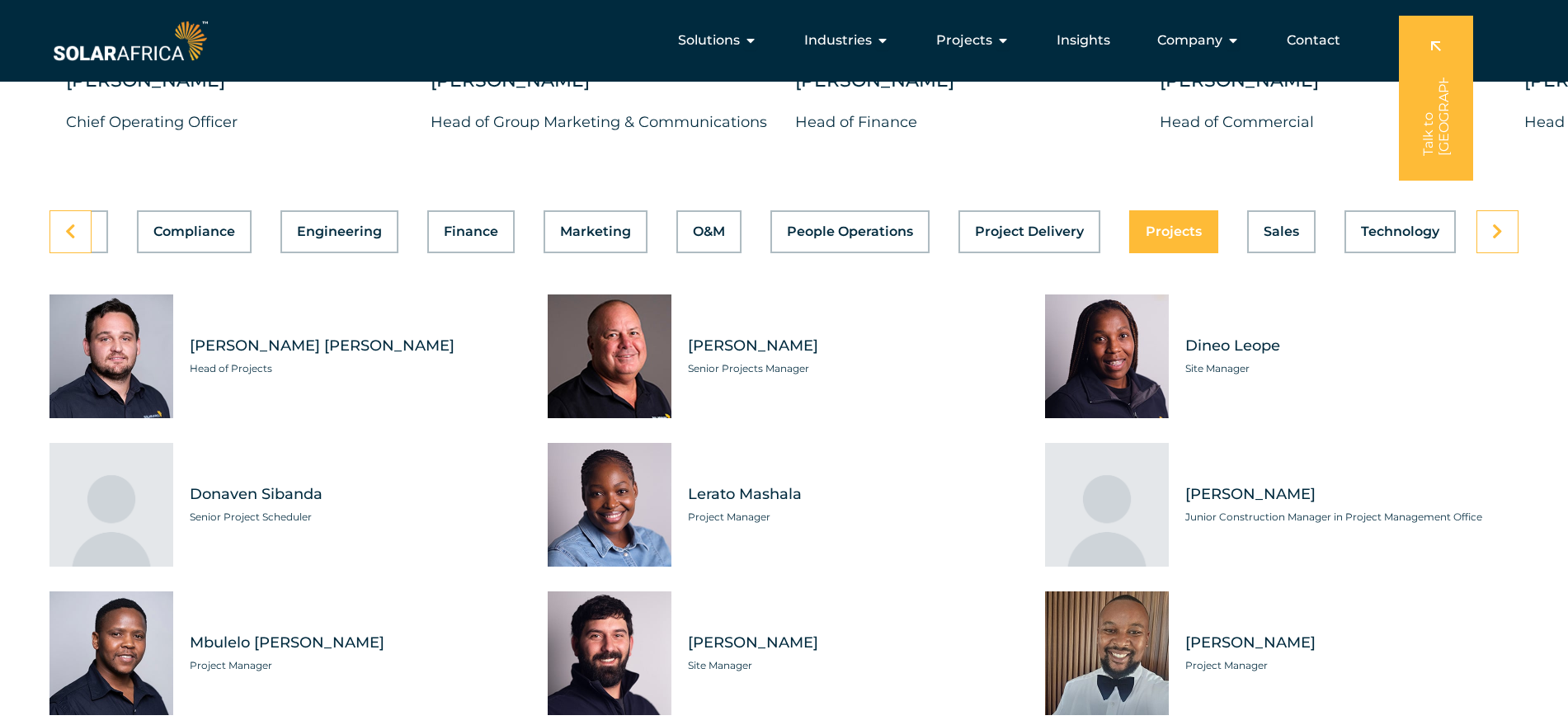
scroll to position [4516, 0]
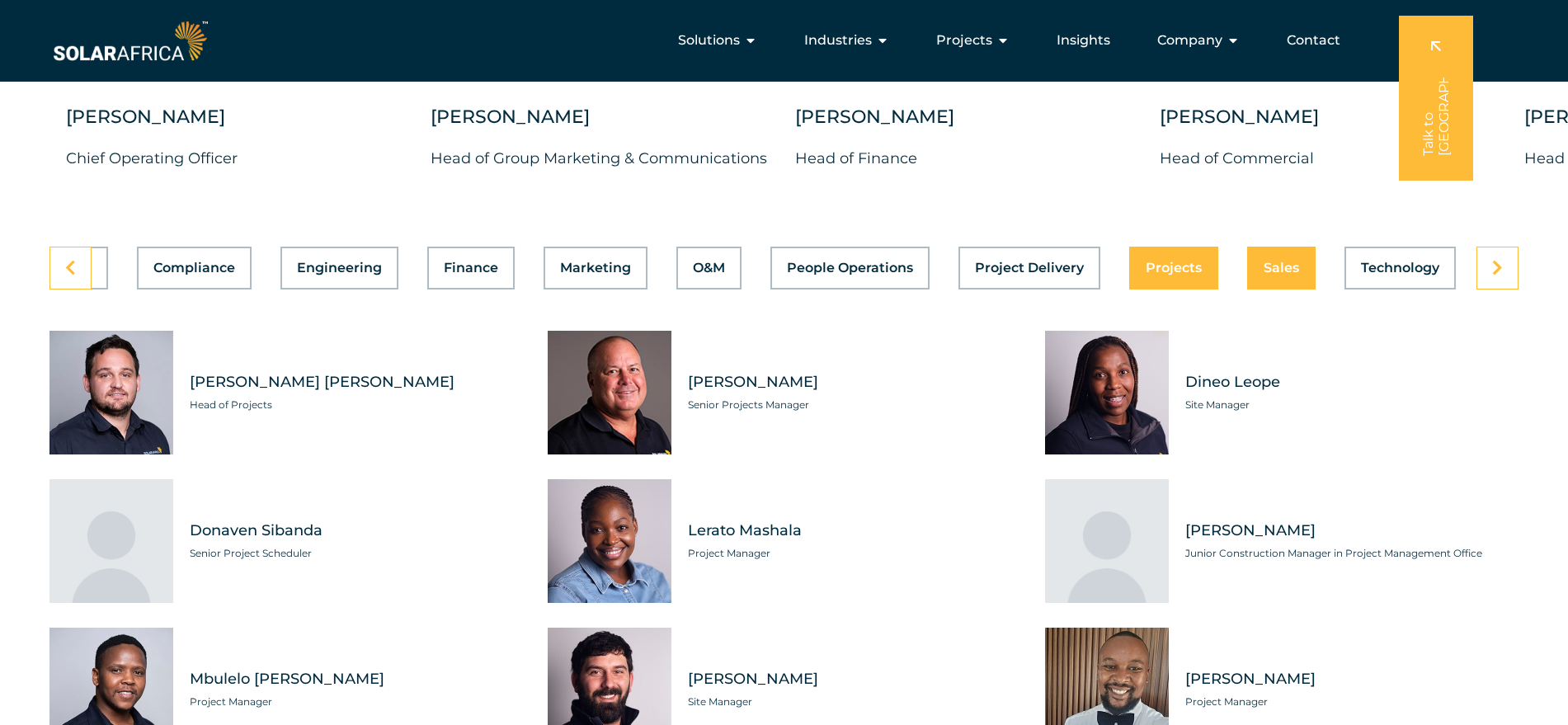
click at [1302, 246] on button "Sales" at bounding box center [1281, 267] width 69 height 43
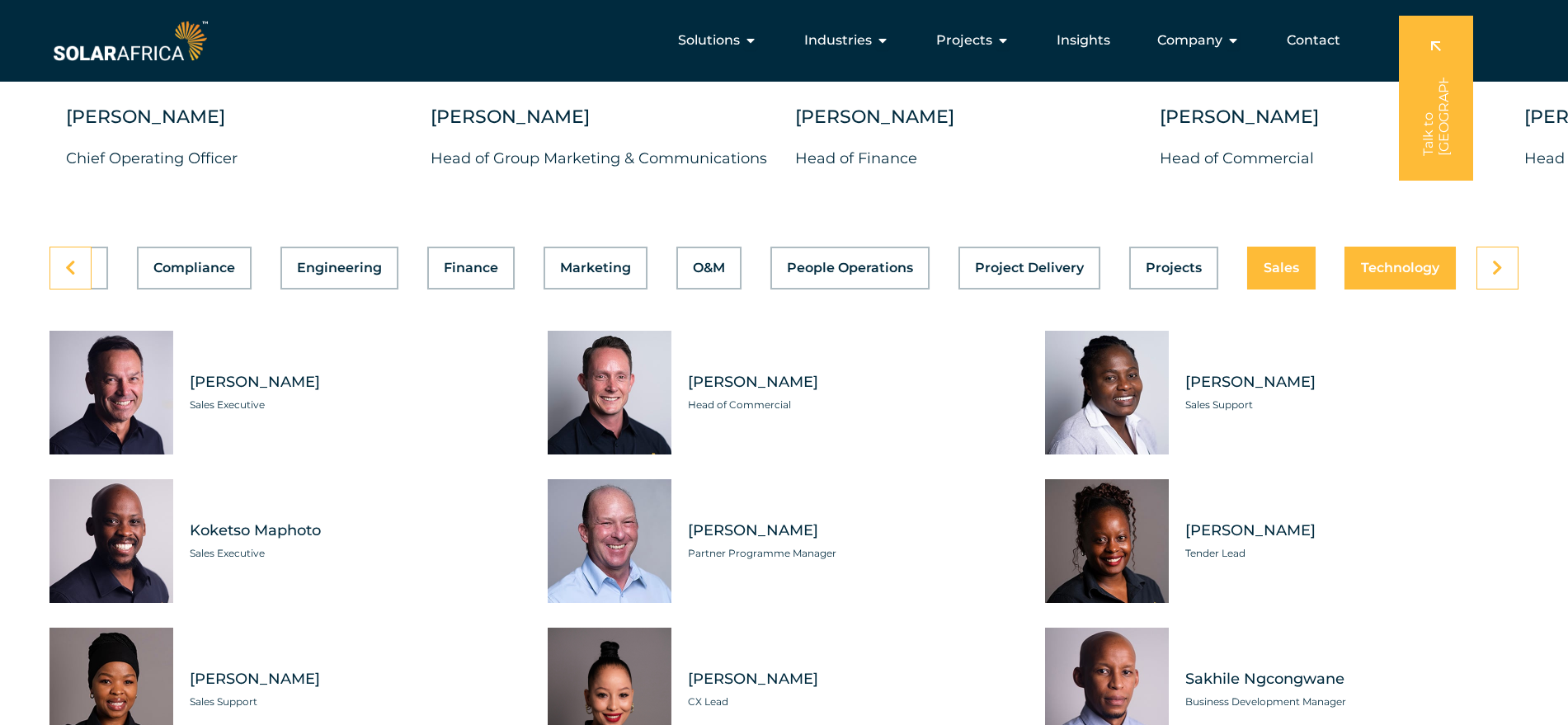
click at [1397, 246] on button "Technology" at bounding box center [1400, 267] width 111 height 43
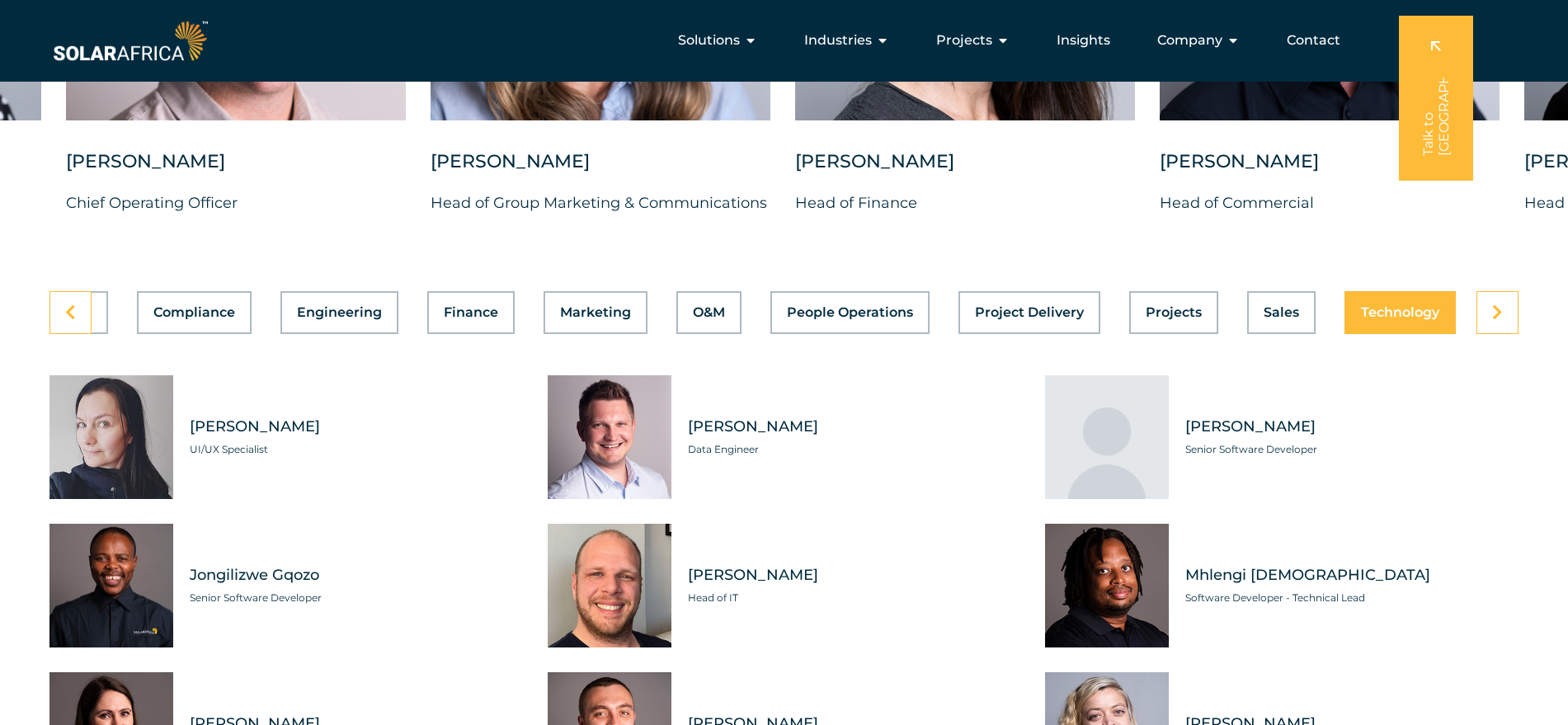
scroll to position [4414, 0]
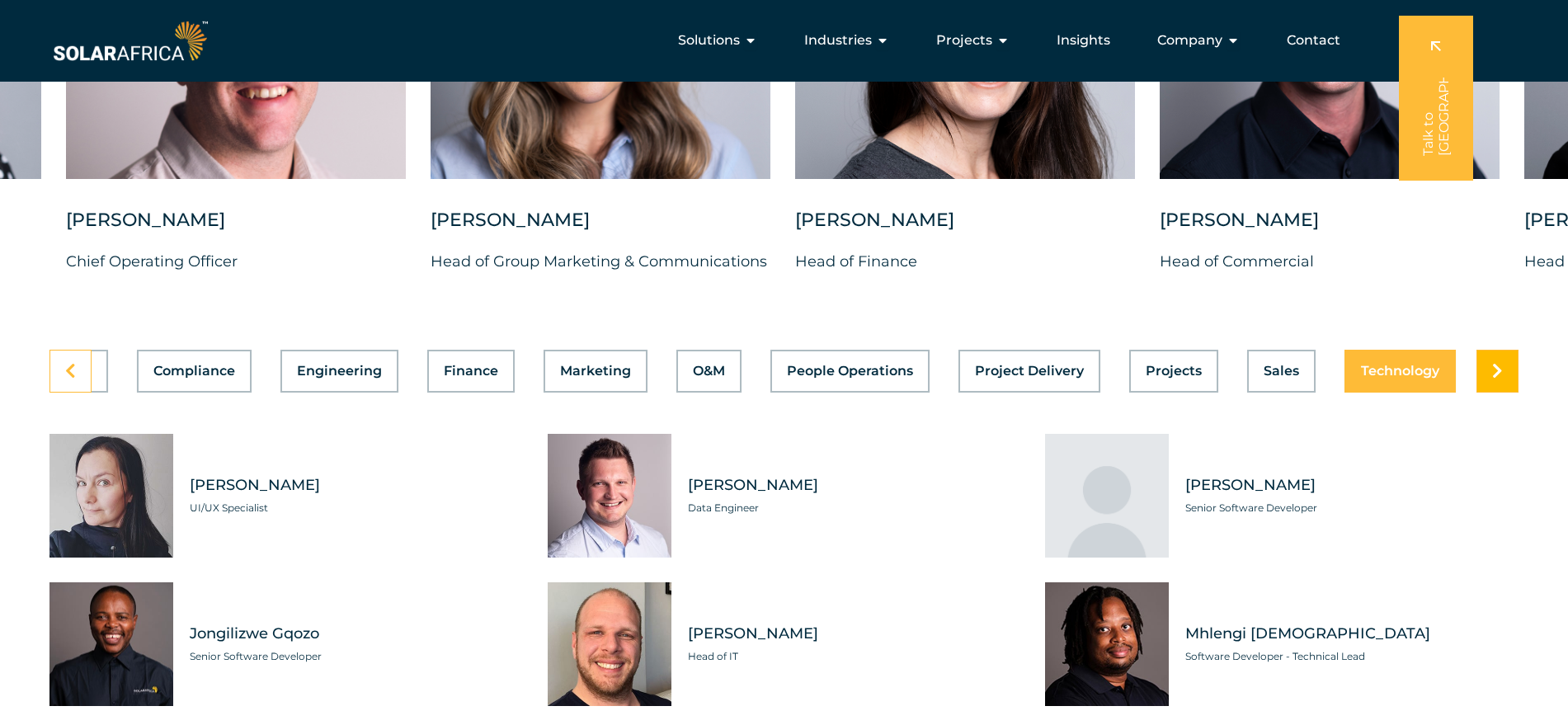
click at [1498, 363] on icon at bounding box center [1498, 371] width 10 height 17
click at [70, 363] on icon at bounding box center [70, 371] width 10 height 17
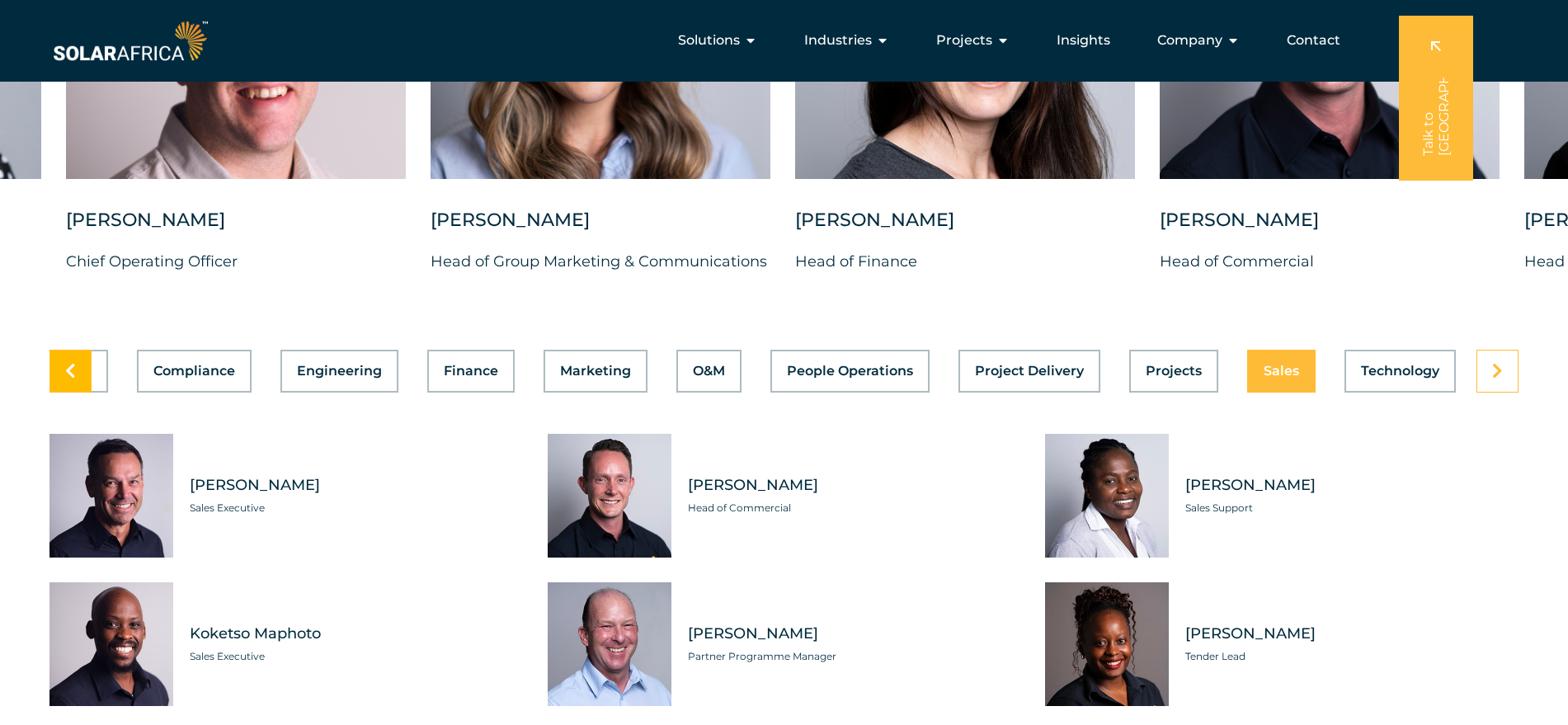
click at [70, 363] on icon at bounding box center [70, 371] width 10 height 17
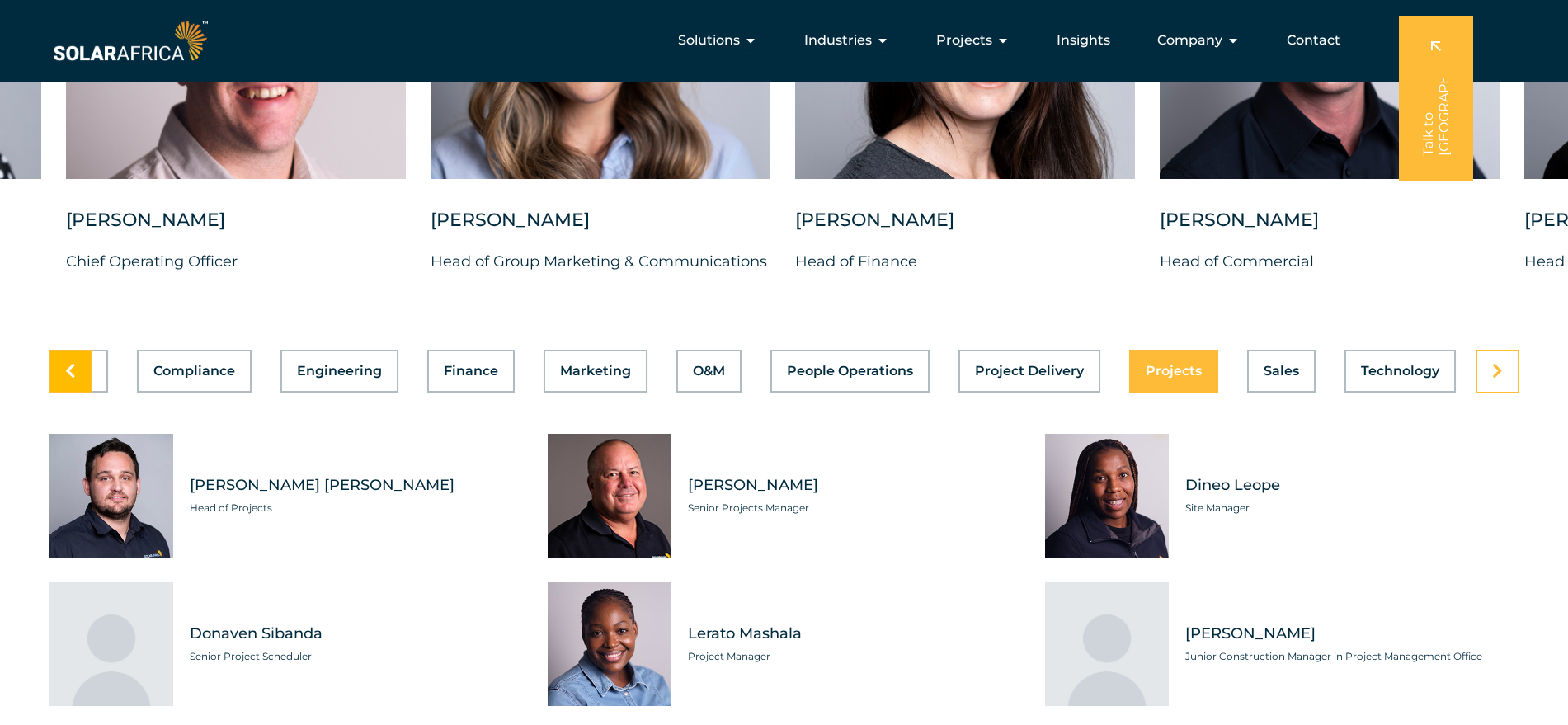
click at [70, 363] on icon at bounding box center [70, 371] width 10 height 17
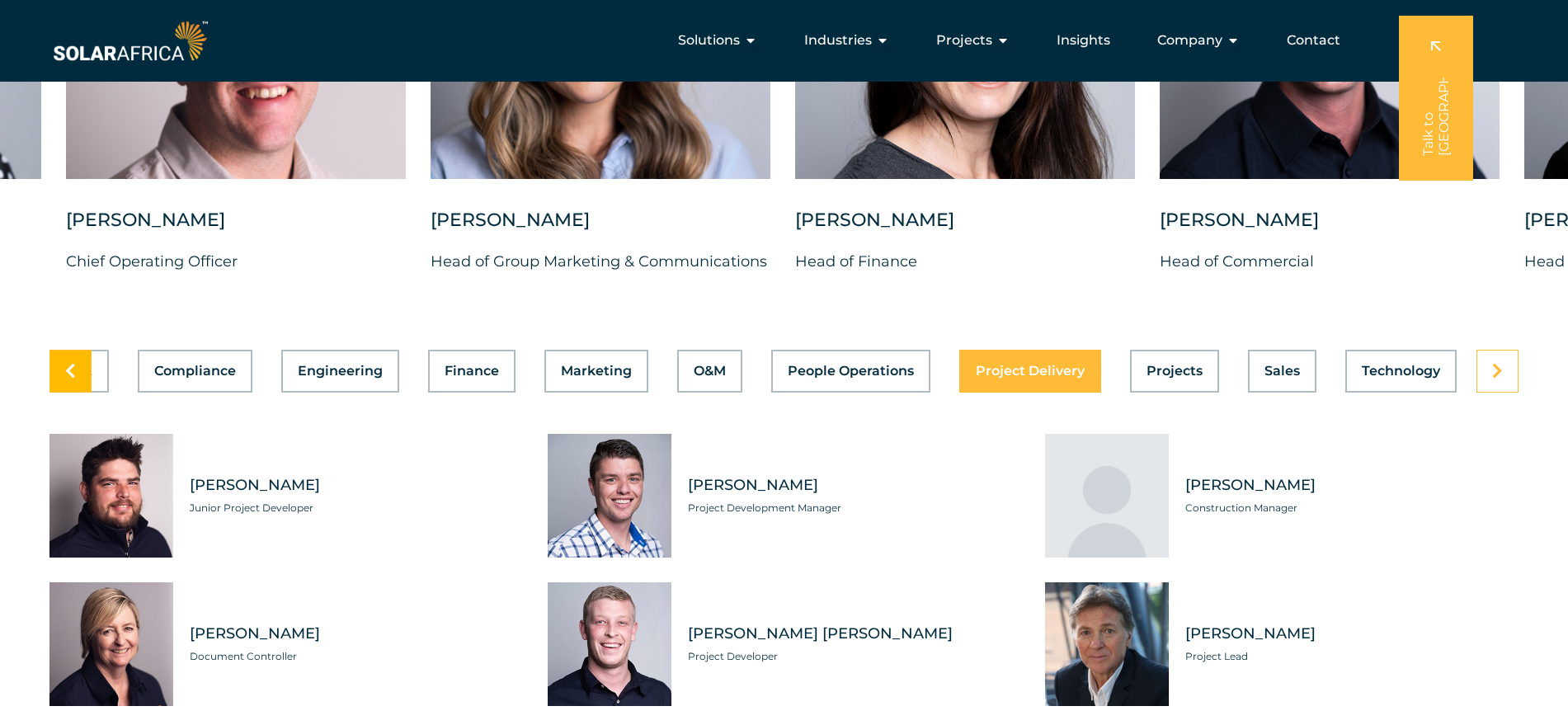
click at [70, 363] on icon at bounding box center [70, 371] width 10 height 17
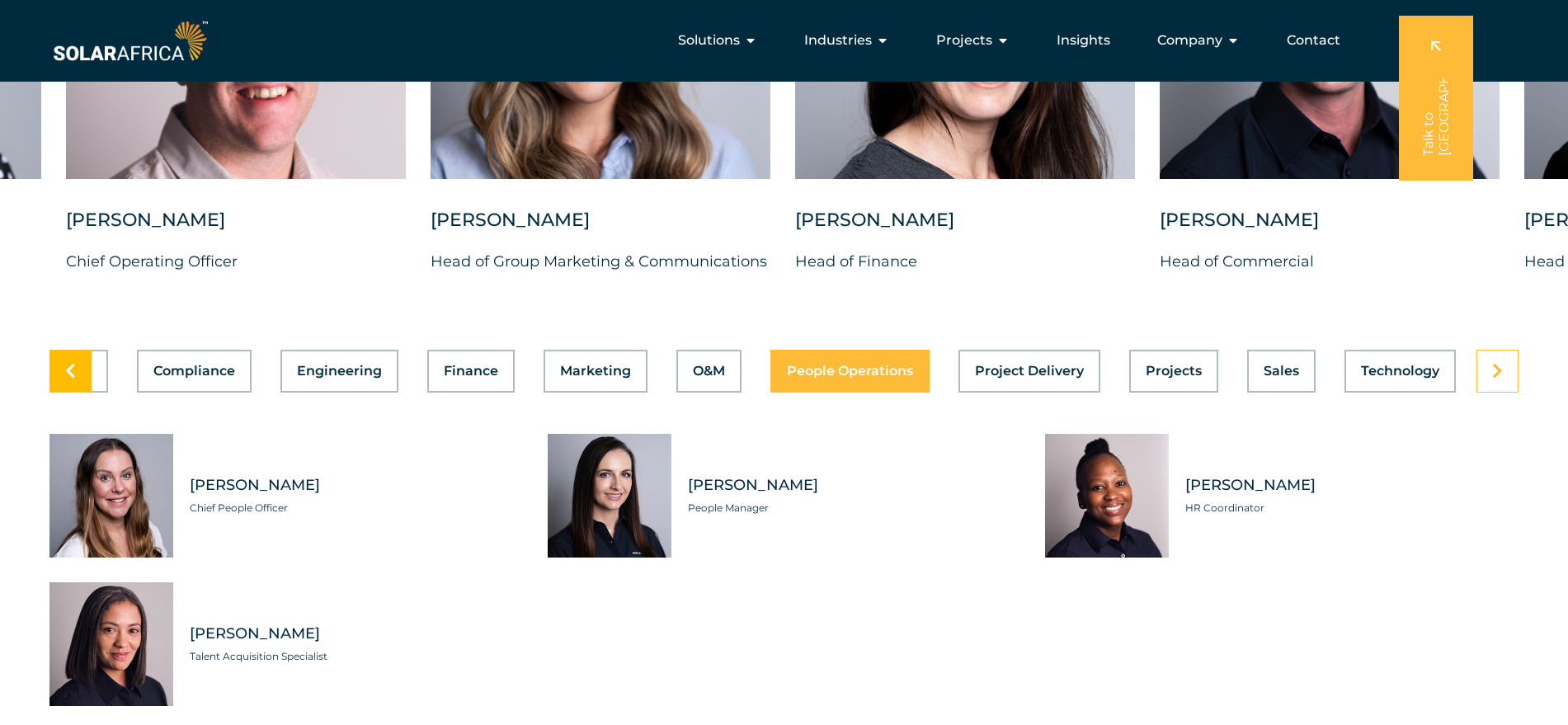
click at [70, 363] on icon at bounding box center [70, 371] width 10 height 17
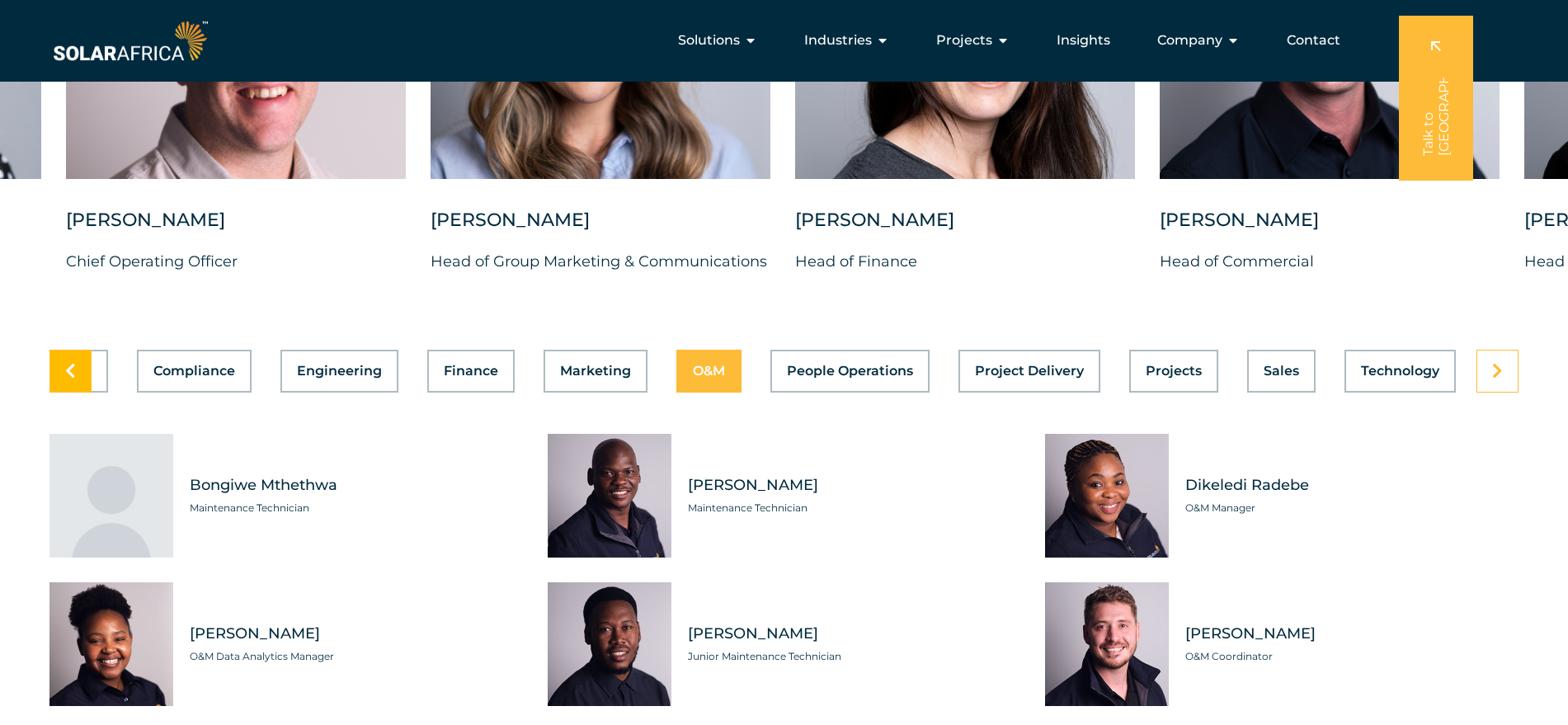
click at [70, 363] on icon at bounding box center [70, 371] width 10 height 17
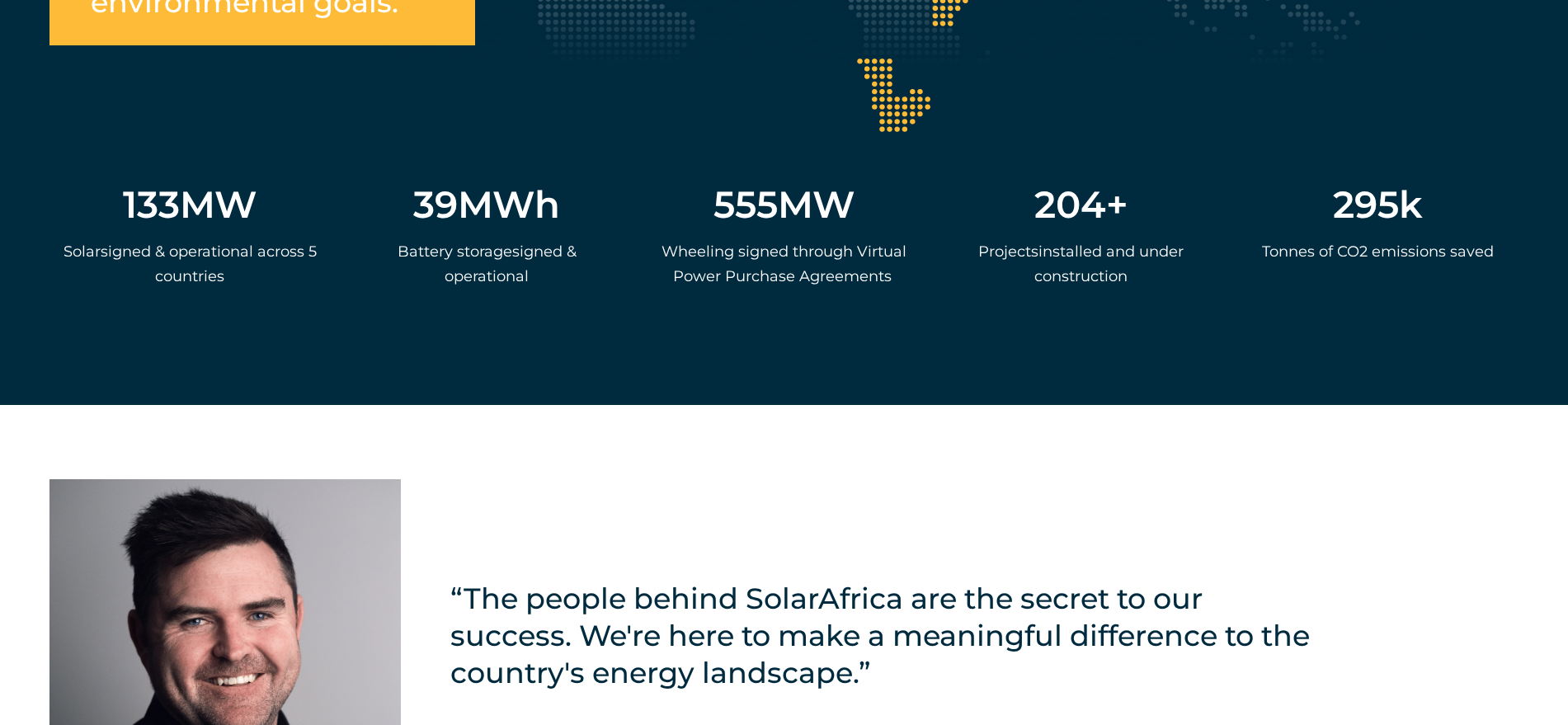
scroll to position [3073, 0]
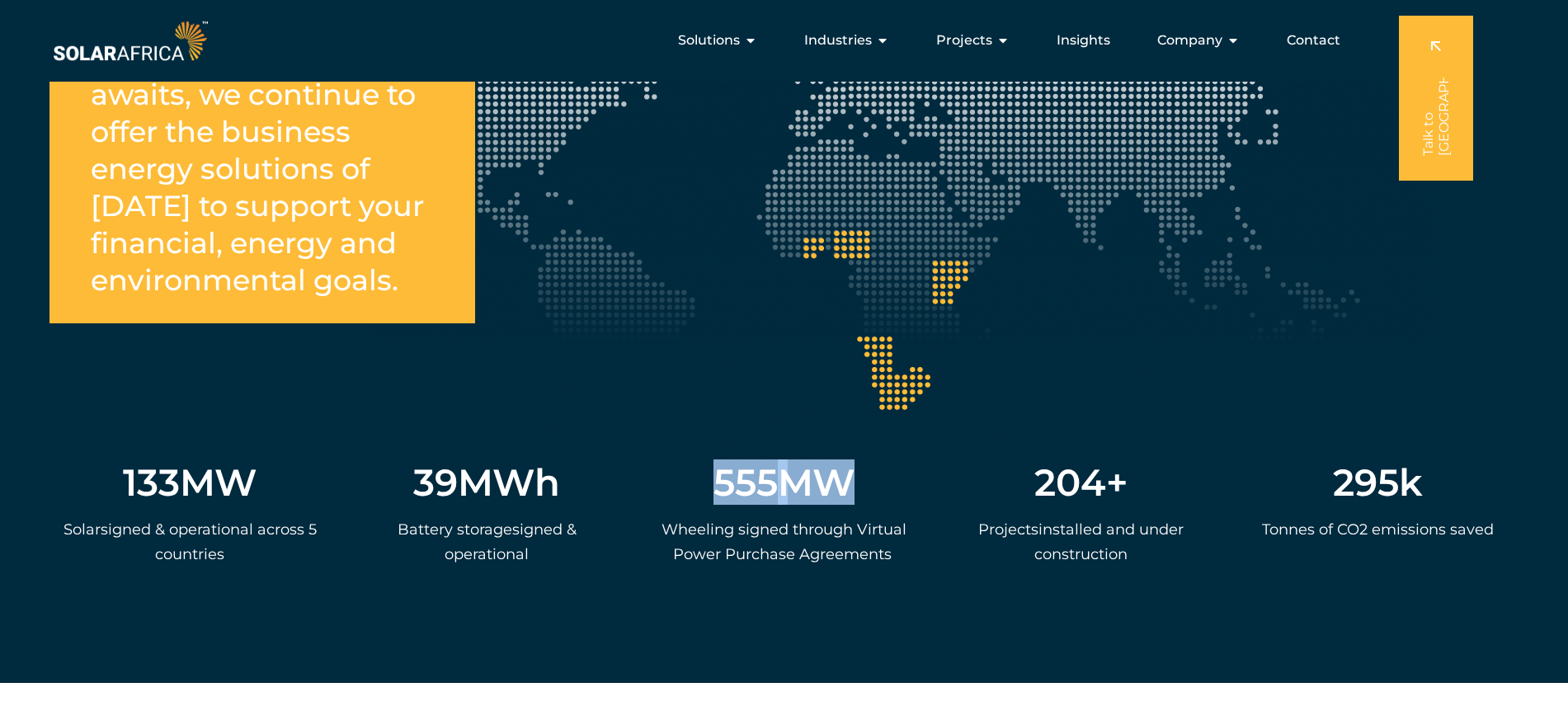
drag, startPoint x: 721, startPoint y: 472, endPoint x: 845, endPoint y: 471, distance: 124.0
click at [845, 471] on div "555 MW" at bounding box center [783, 482] width 264 height 37
click at [841, 558] on div "Wheeling signed through Virtual Power Purchase Agreements" at bounding box center [783, 554] width 264 height 76
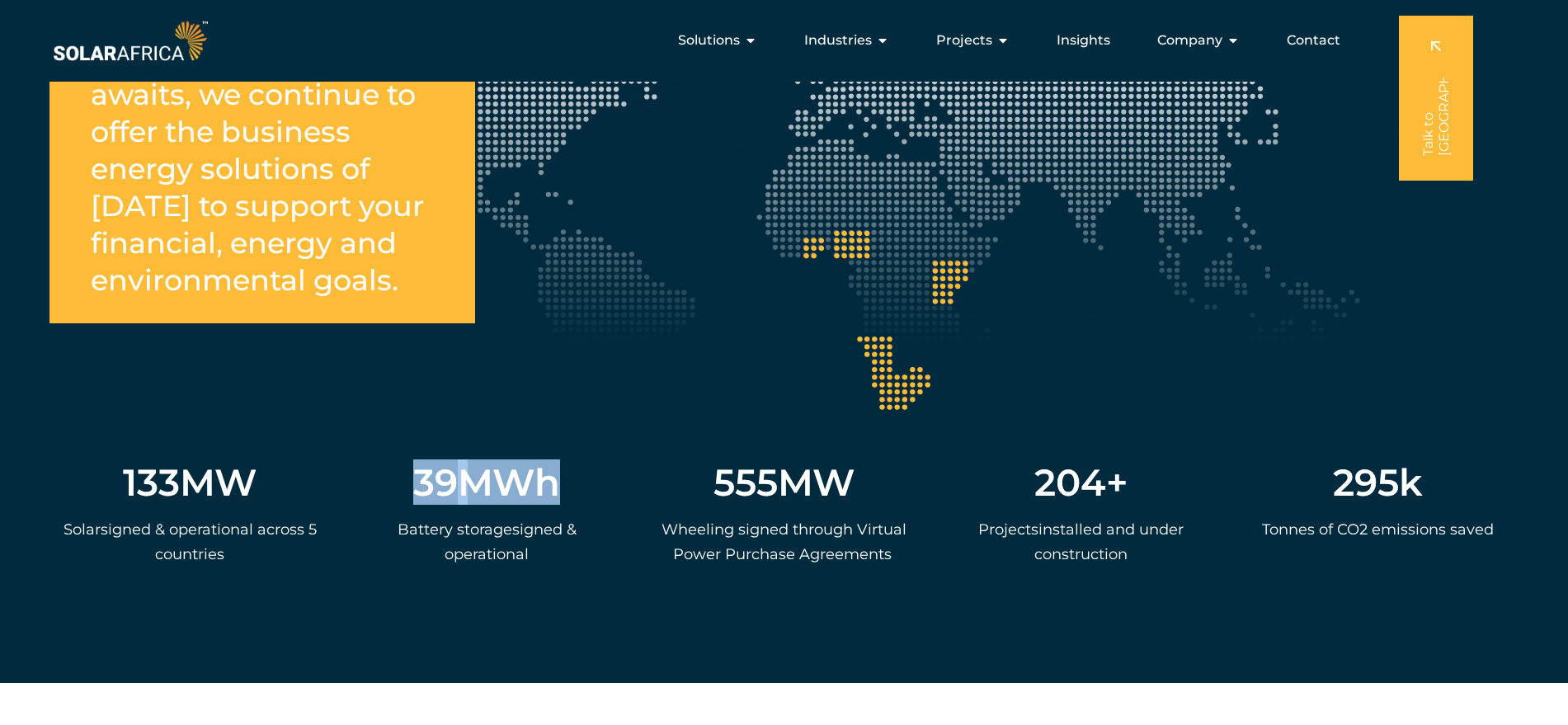
drag, startPoint x: 423, startPoint y: 465, endPoint x: 566, endPoint y: 473, distance: 143.2
click at [566, 473] on div "39 MWh" at bounding box center [486, 482] width 264 height 37
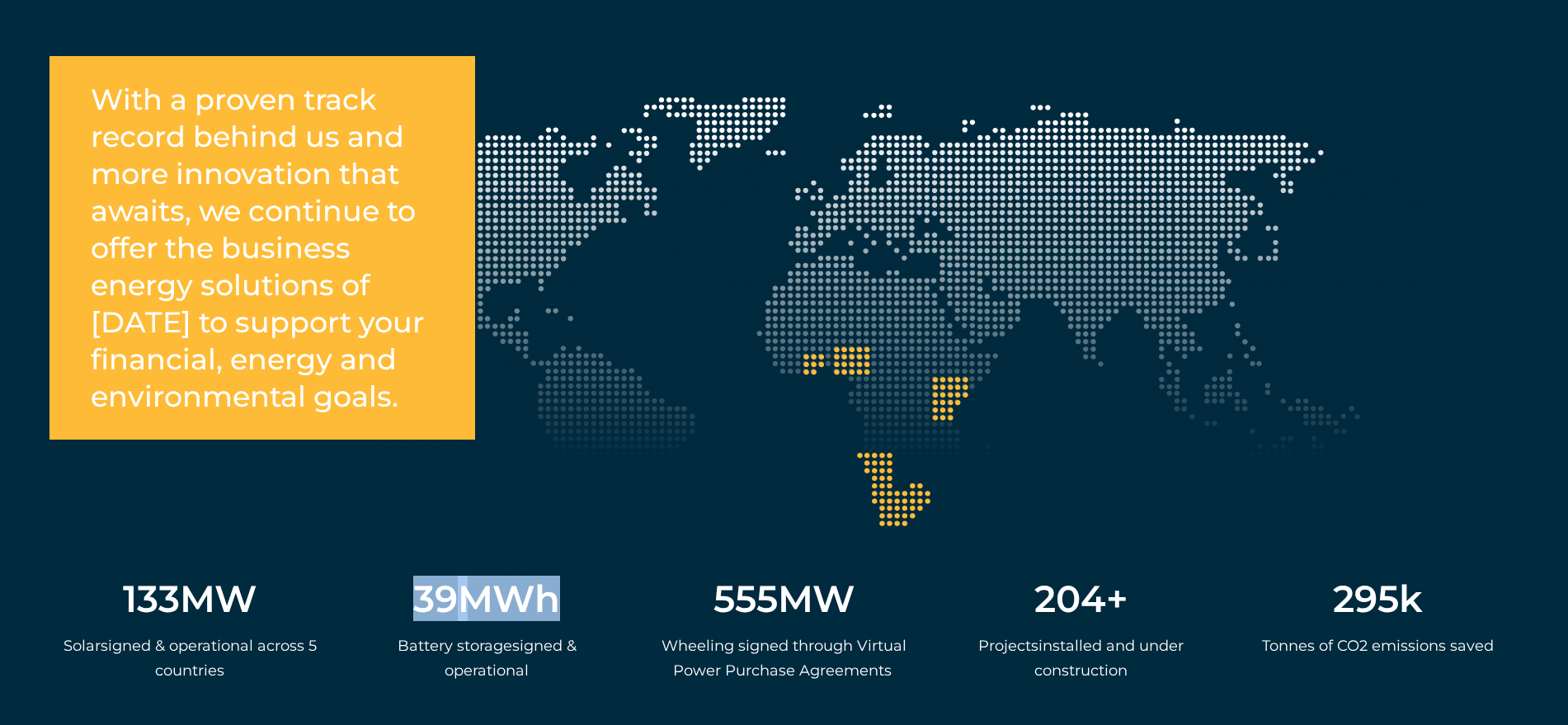
scroll to position [2970, 0]
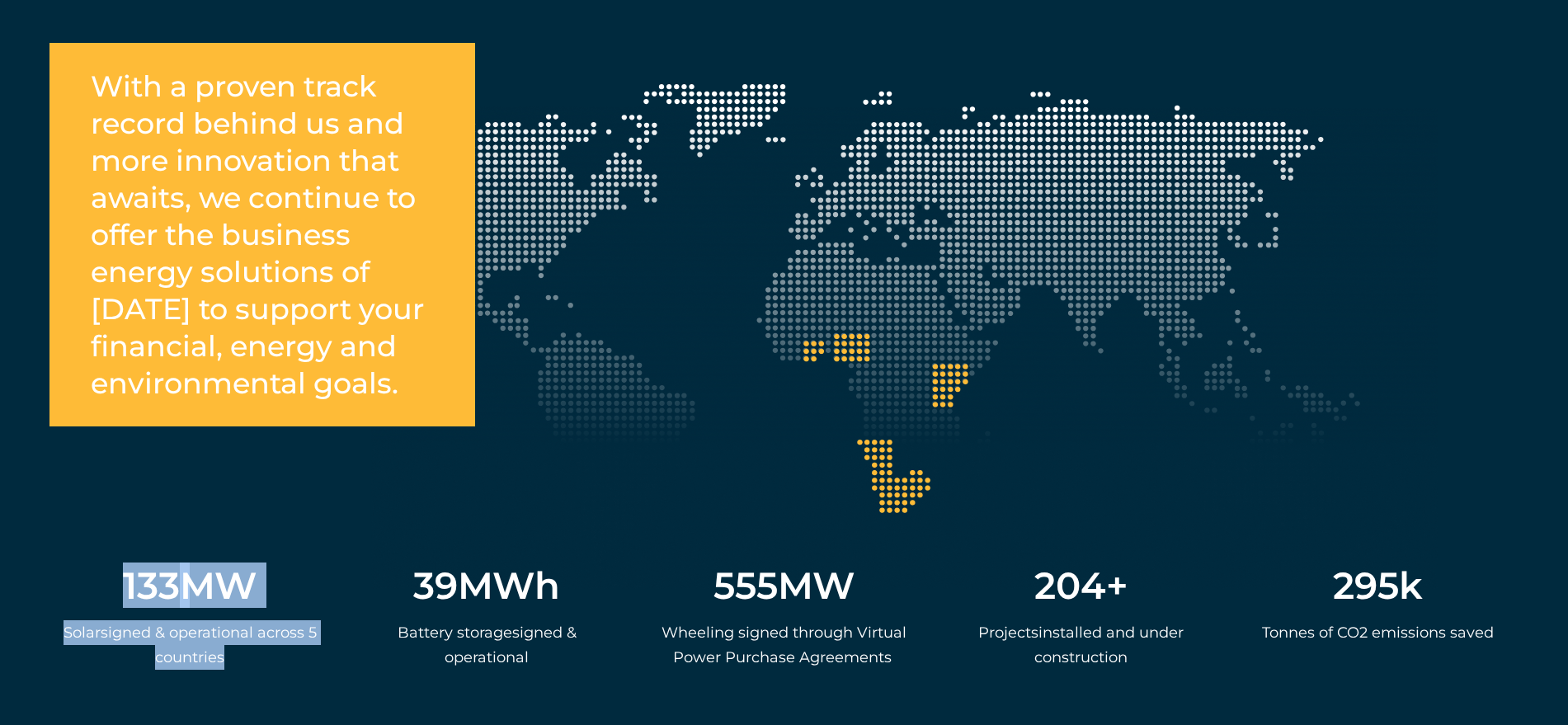
drag, startPoint x: 124, startPoint y: 567, endPoint x: 278, endPoint y: 639, distance: 170.0
click at [278, 639] on div "133 MW S olar s igned & operational across 5 countries" at bounding box center [190, 632] width 280 height 146
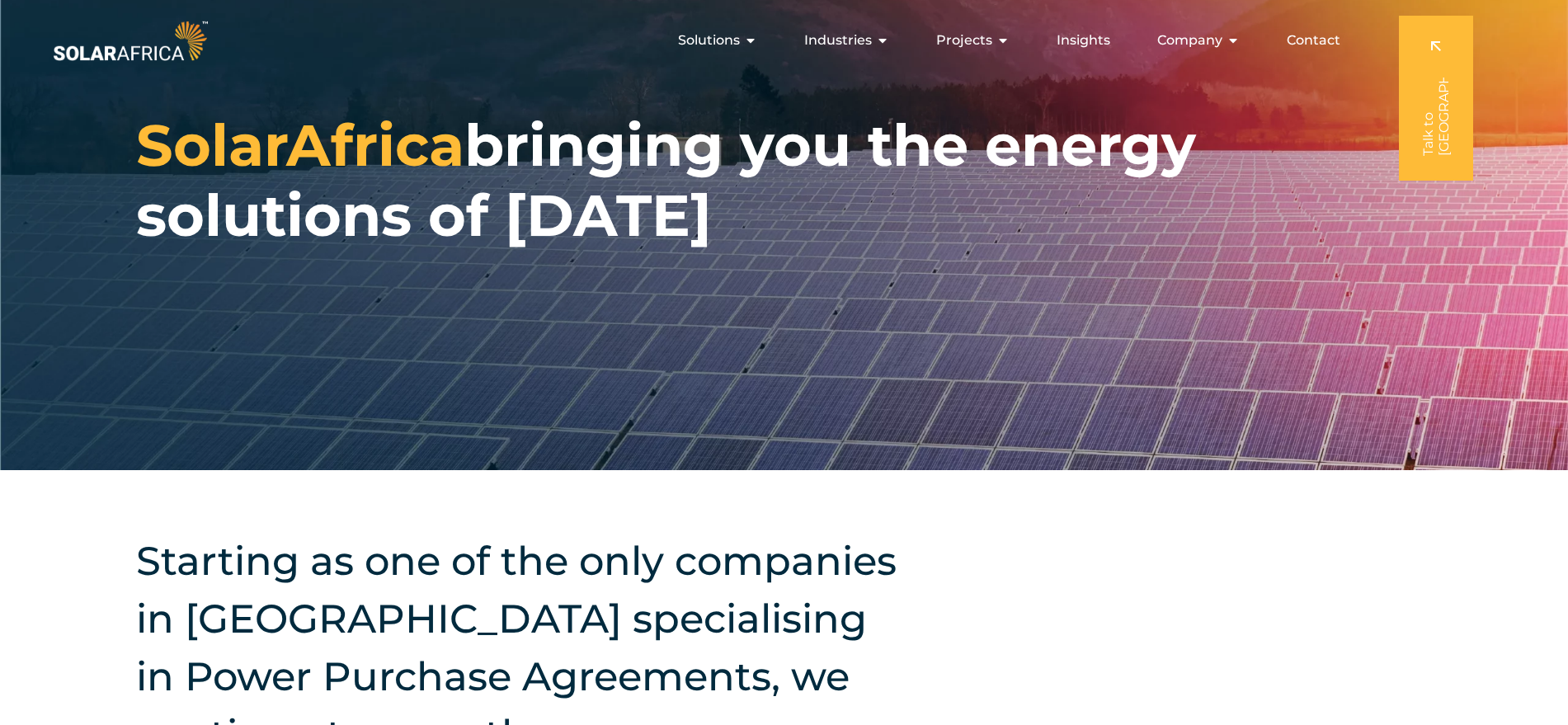
scroll to position [0, 0]
